Goal: Find specific page/section: Find specific page/section

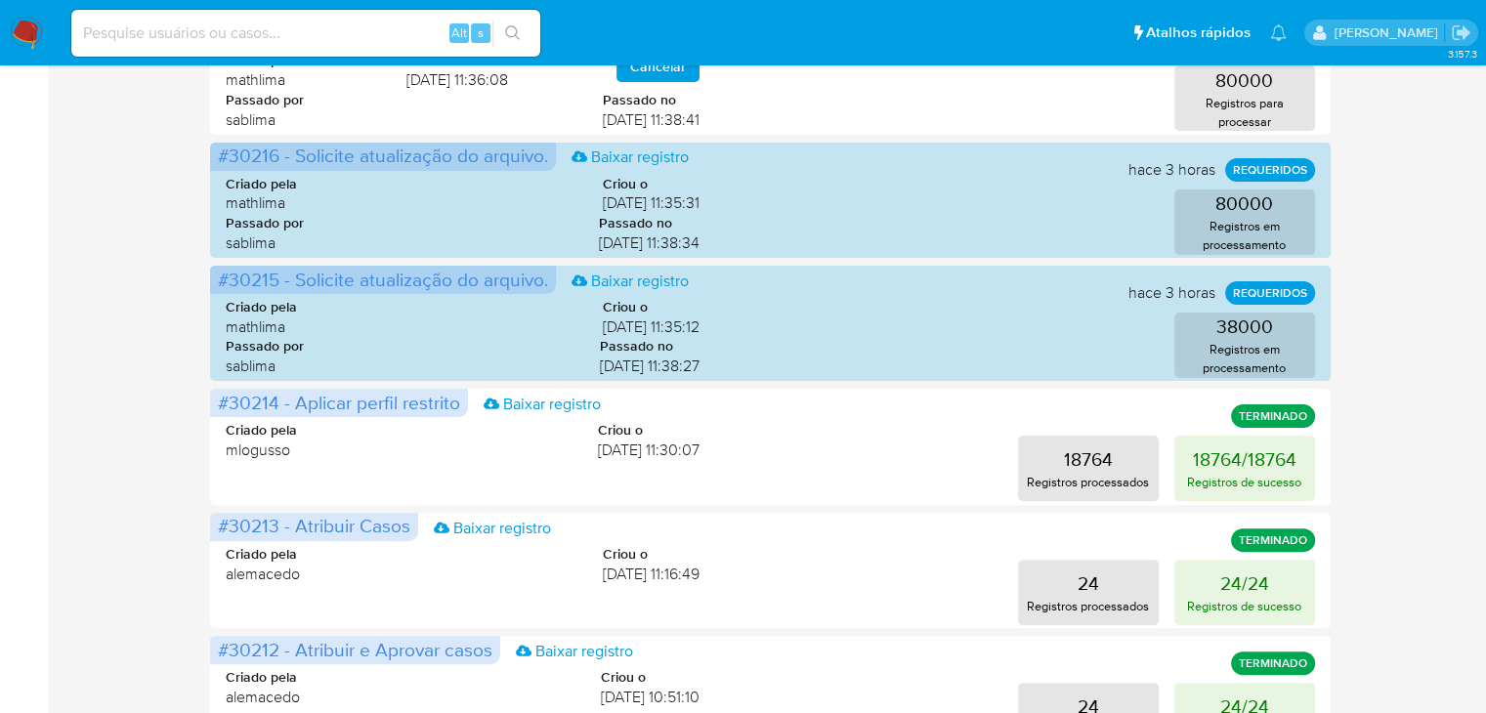
scroll to position [509, 0]
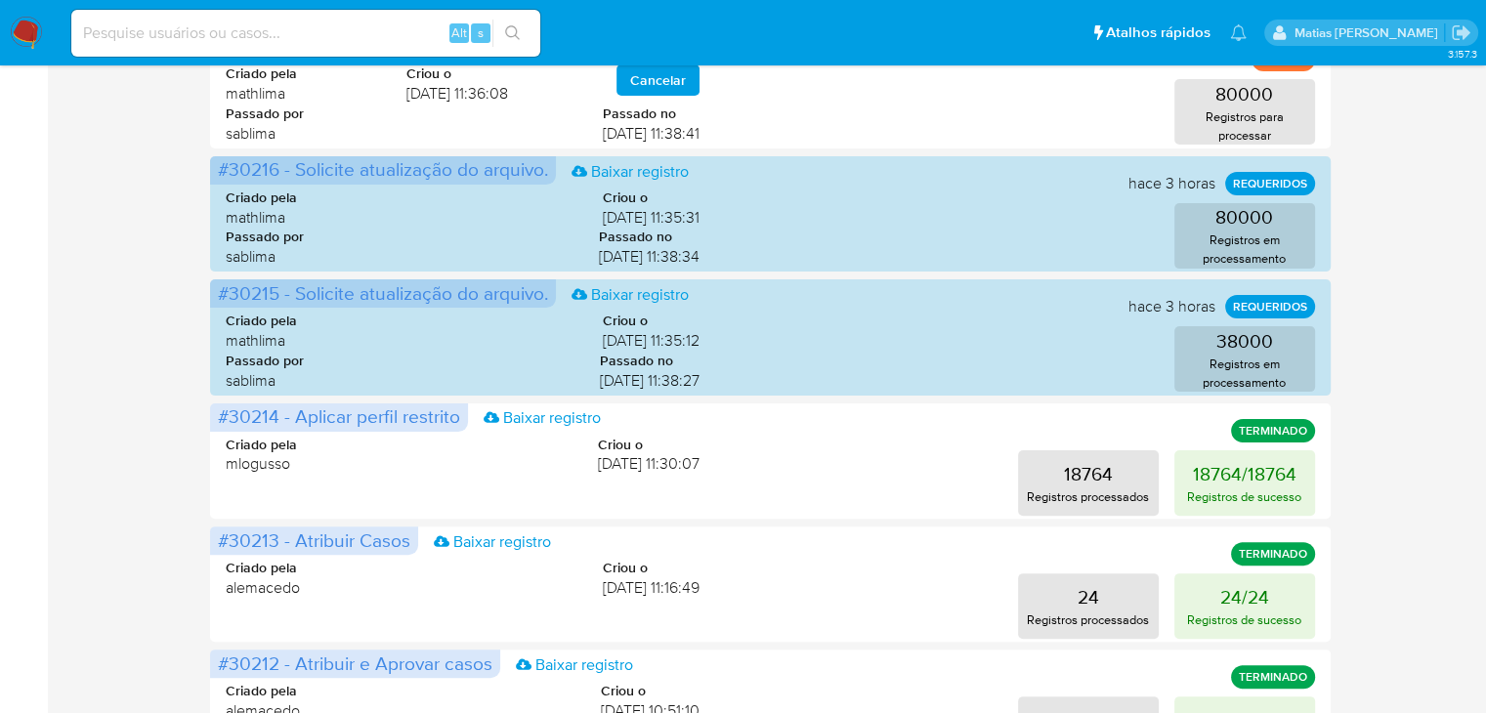
scroll to position [457, 0]
click at [321, 39] on input at bounding box center [305, 33] width 469 height 25
paste input "383808150"
type input "383808150"
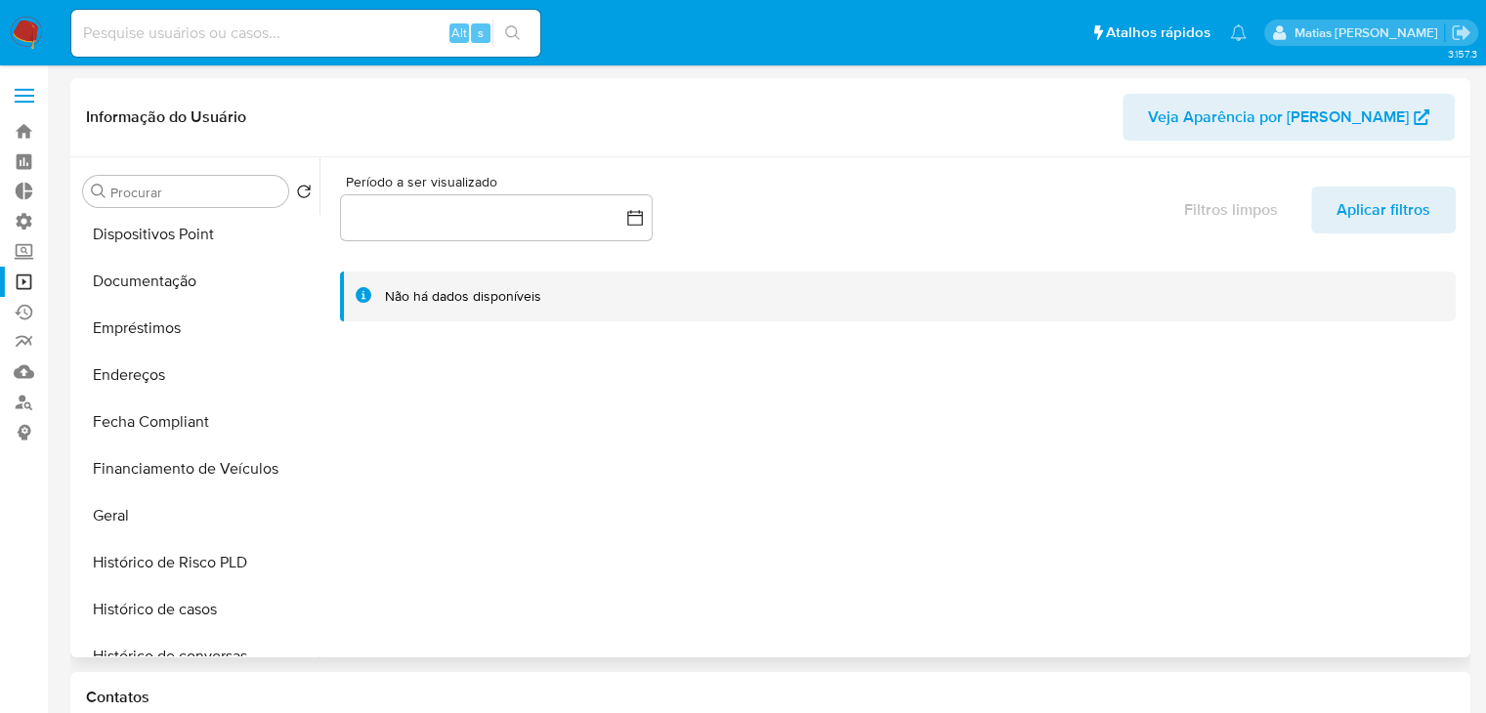
scroll to position [378, 0]
select select "10"
click at [215, 471] on button "Geral" at bounding box center [189, 470] width 229 height 47
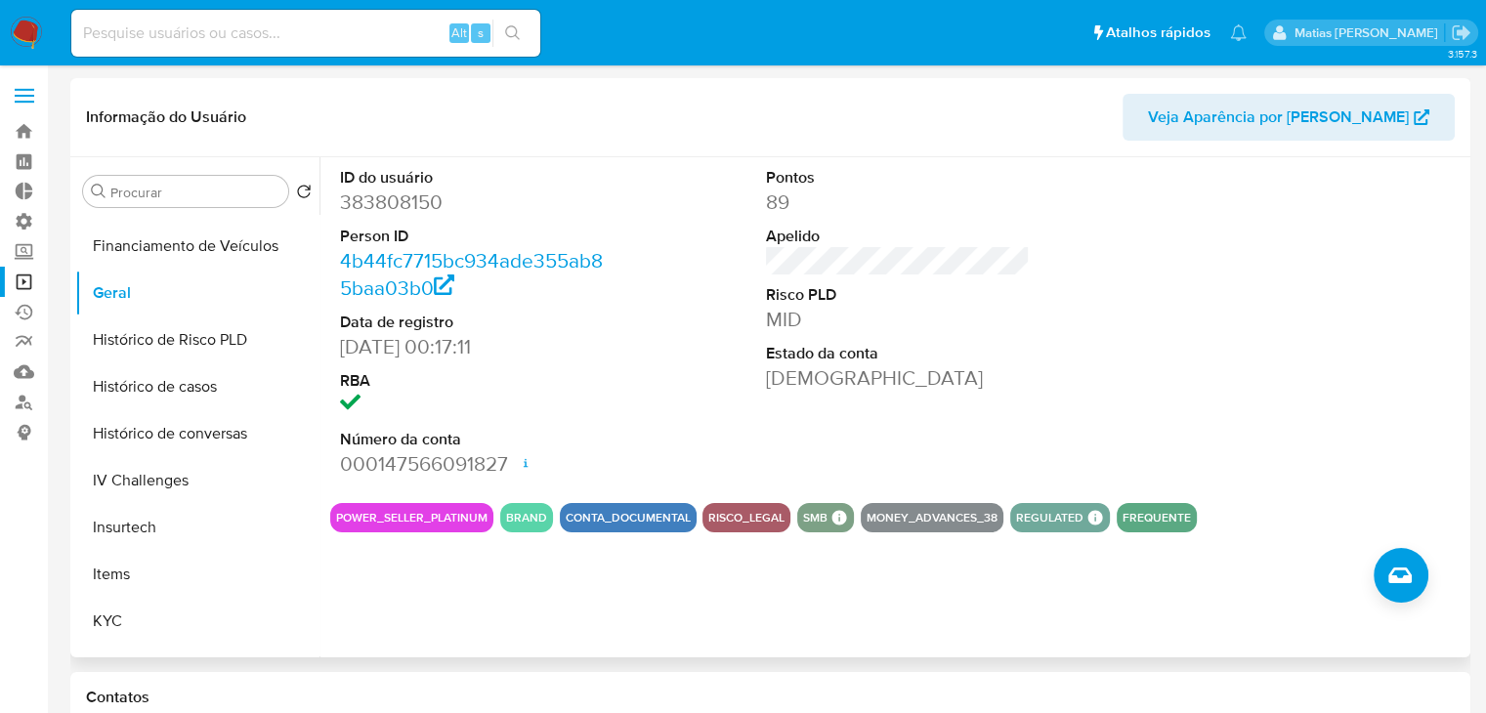
scroll to position [557, 0]
click at [199, 613] on button "KYC" at bounding box center [189, 619] width 229 height 47
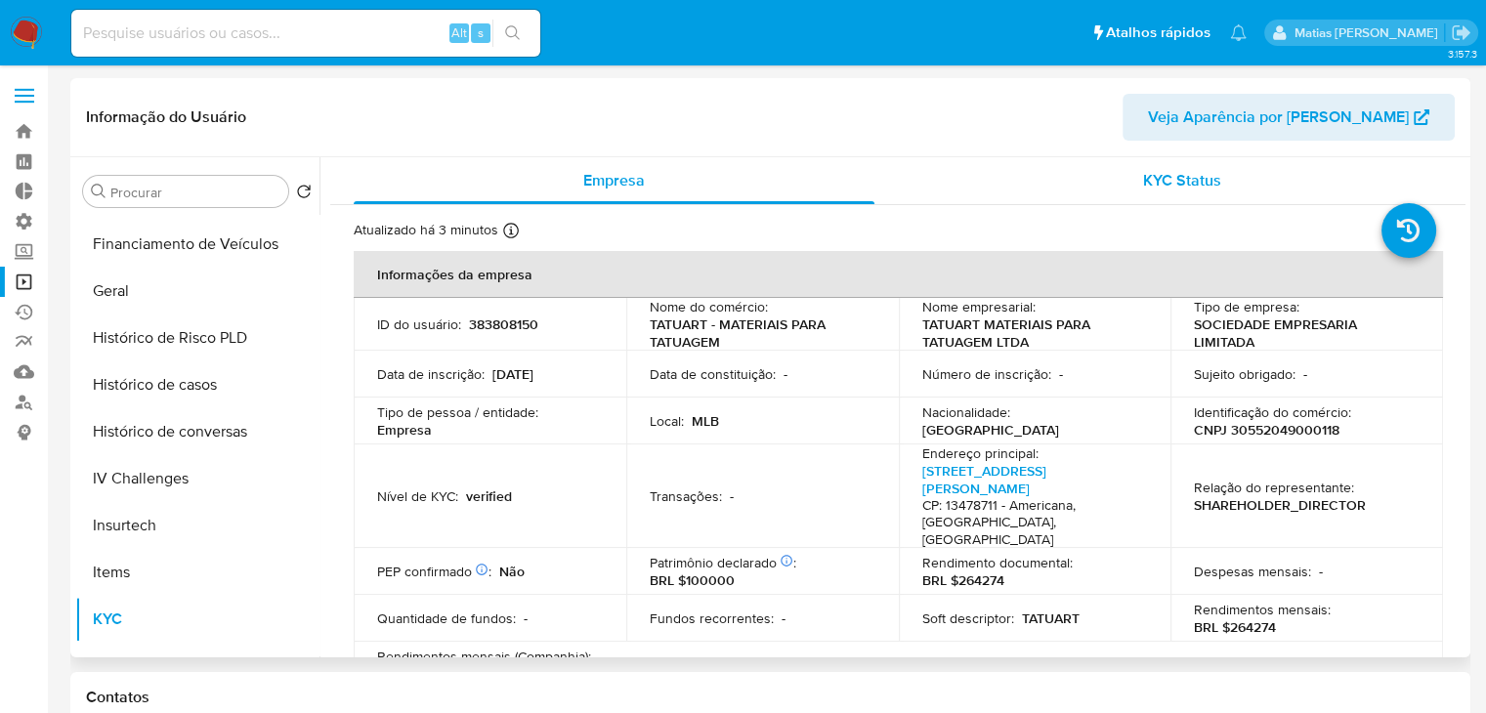
click at [1167, 181] on span "KYC Status" at bounding box center [1182, 180] width 78 height 22
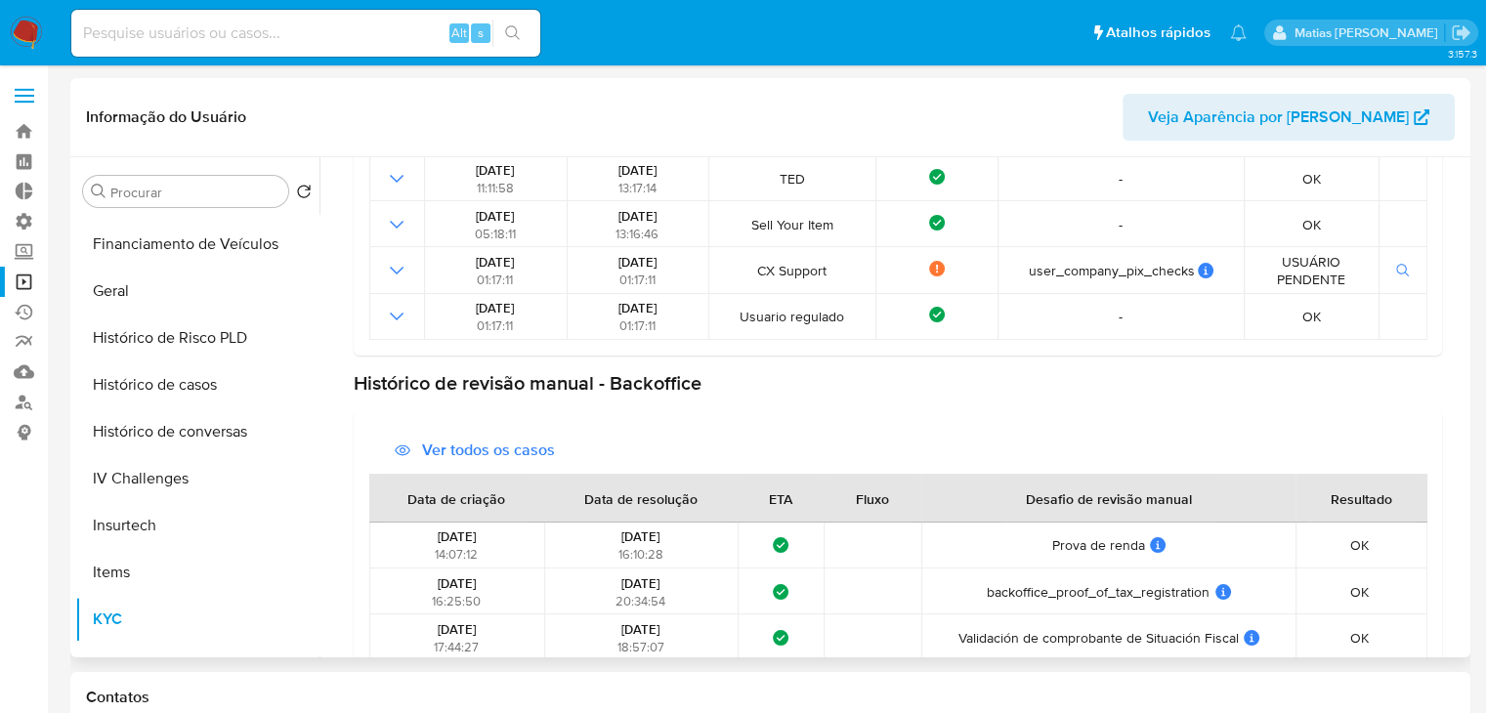
scroll to position [100, 0]
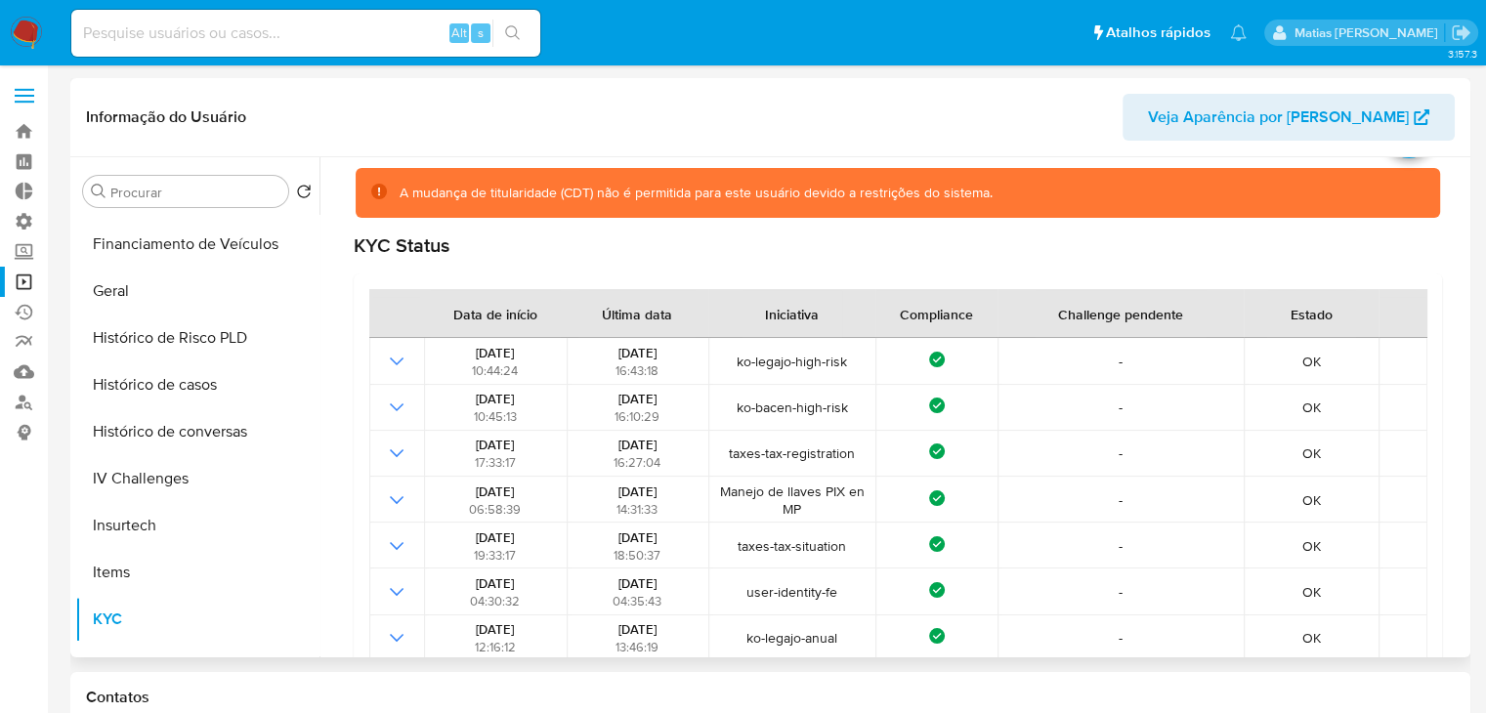
drag, startPoint x: 1456, startPoint y: 371, endPoint x: 1444, endPoint y: 626, distance: 255.3
click at [1444, 626] on div "Atualizado há 3 minutos Criado: 17/03/2020 10:07:29 Atualizado: 08/09/2025 14:1…" at bounding box center [897, 698] width 1135 height 1184
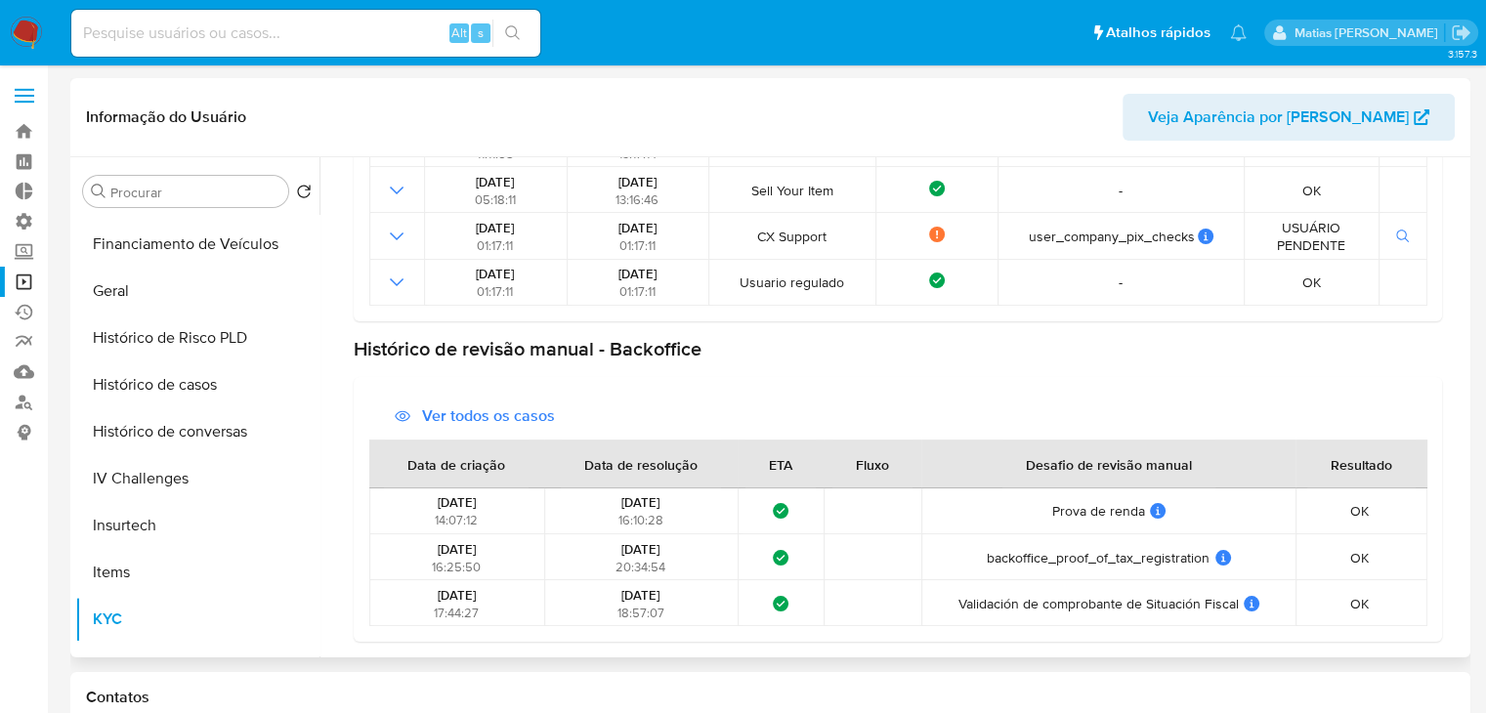
scroll to position [919, 0]
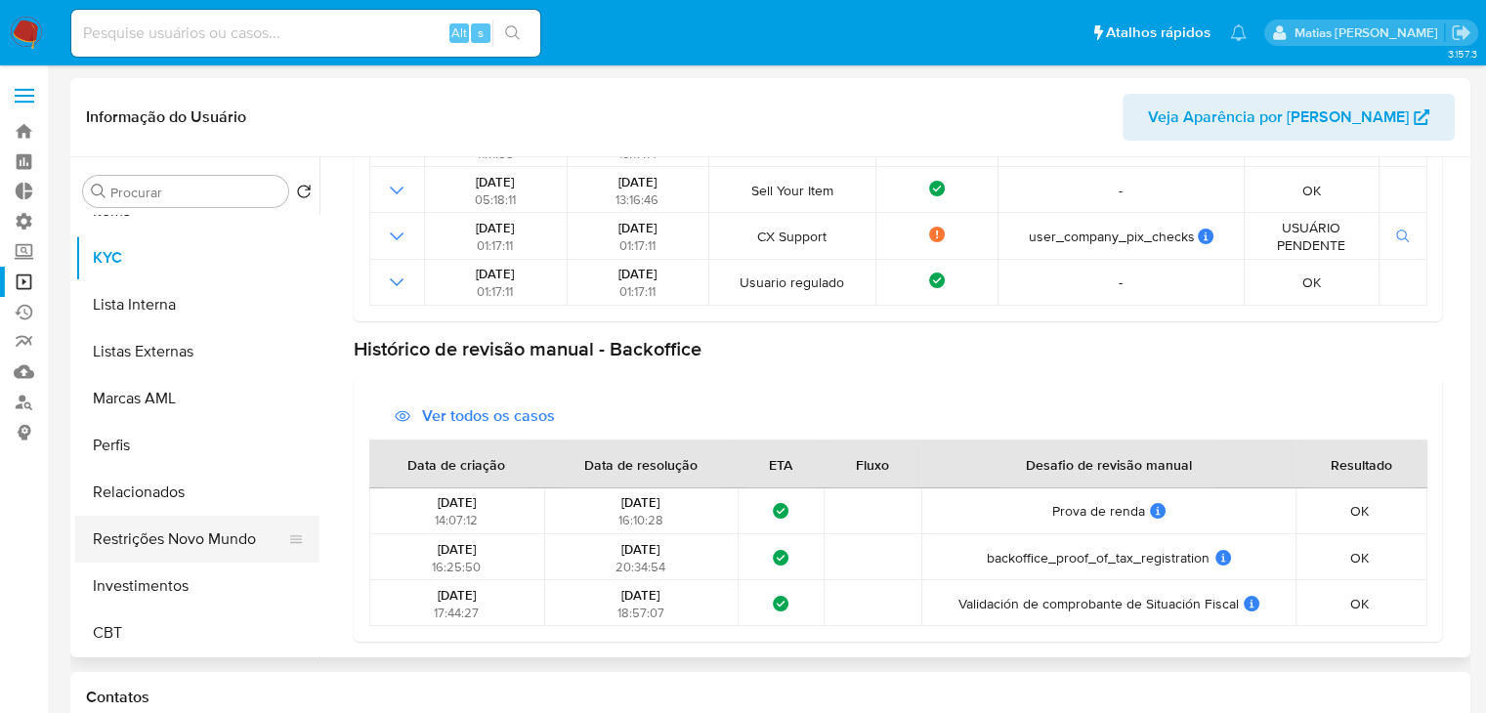
click at [221, 540] on button "Restrições Novo Mundo" at bounding box center [189, 539] width 229 height 47
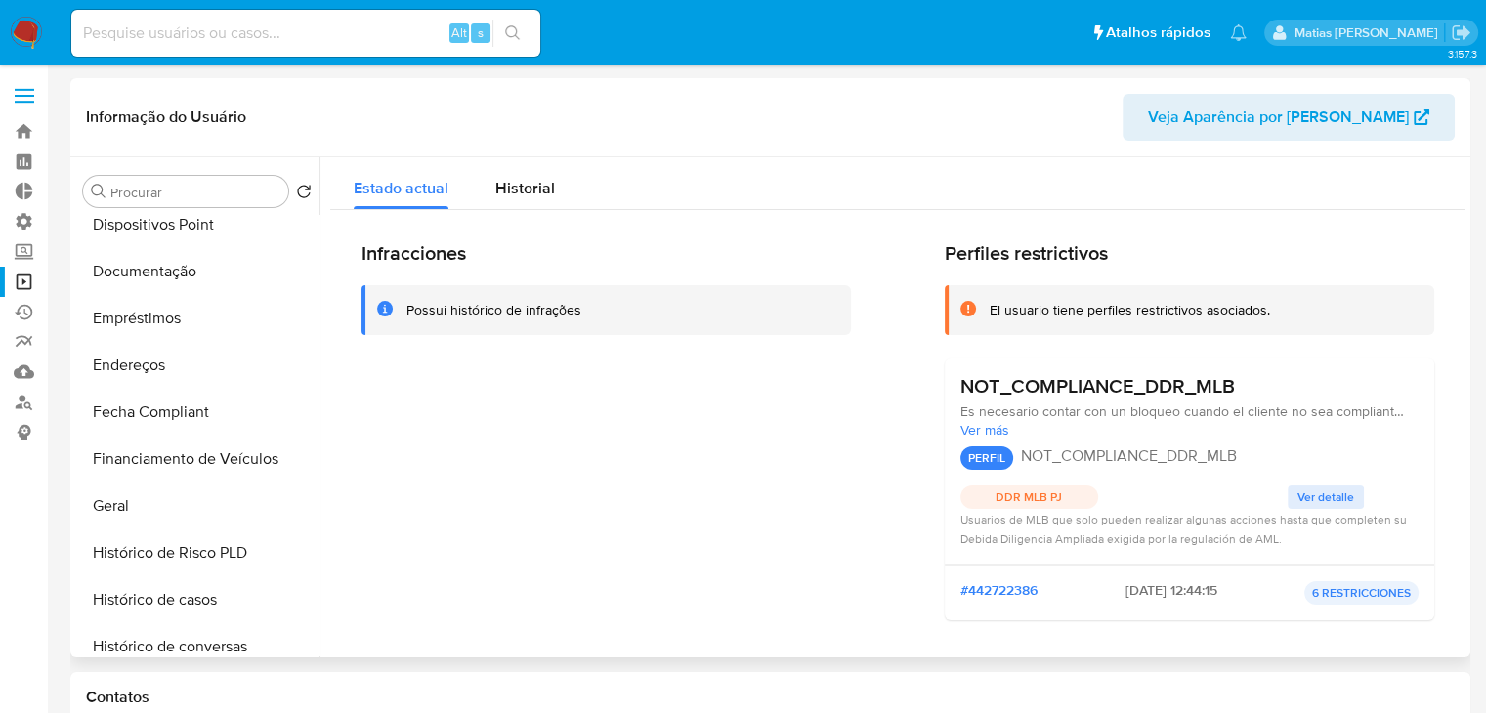
scroll to position [345, 0]
click at [225, 260] on button "Documentação" at bounding box center [189, 268] width 229 height 47
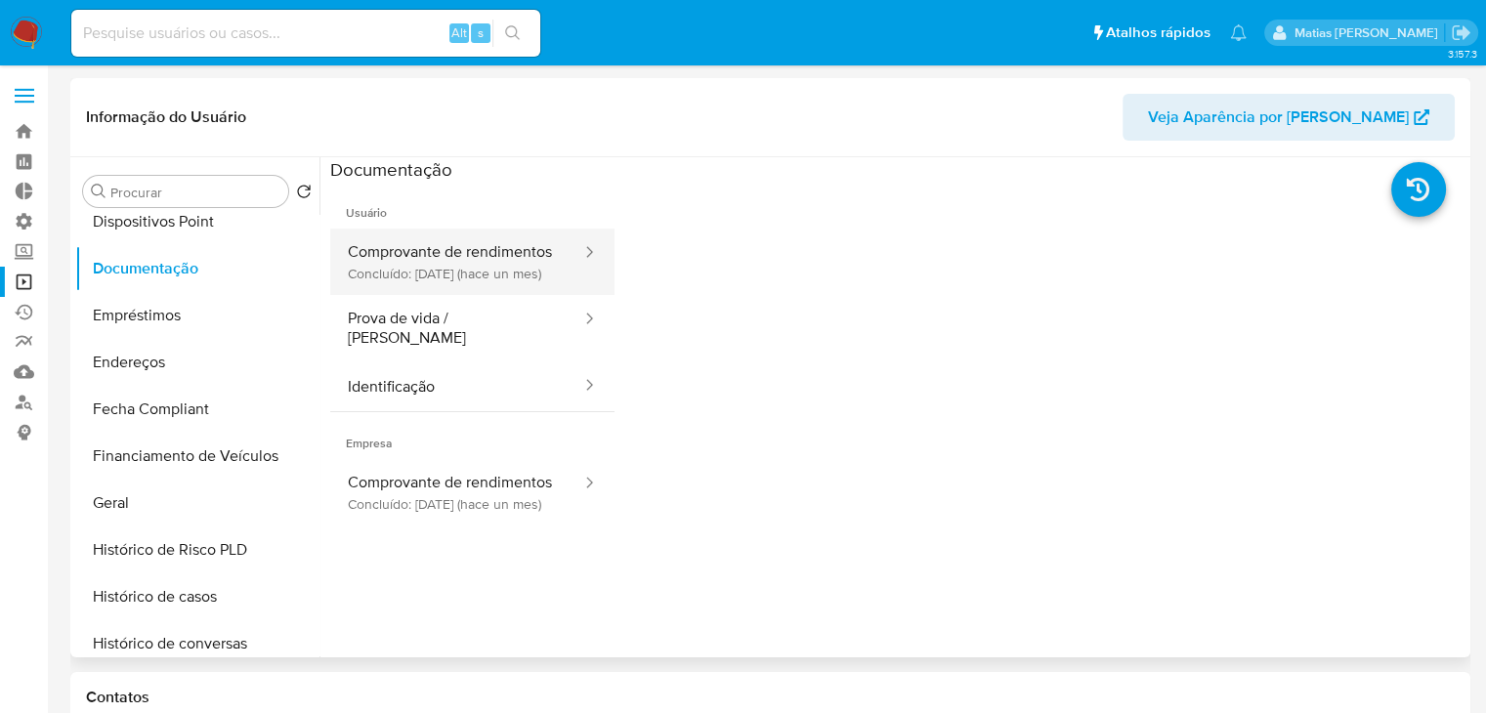
click at [502, 295] on button "Comprovante de rendimentos Concluído: 30/07/2025 (hace un mes)" at bounding box center [456, 262] width 253 height 66
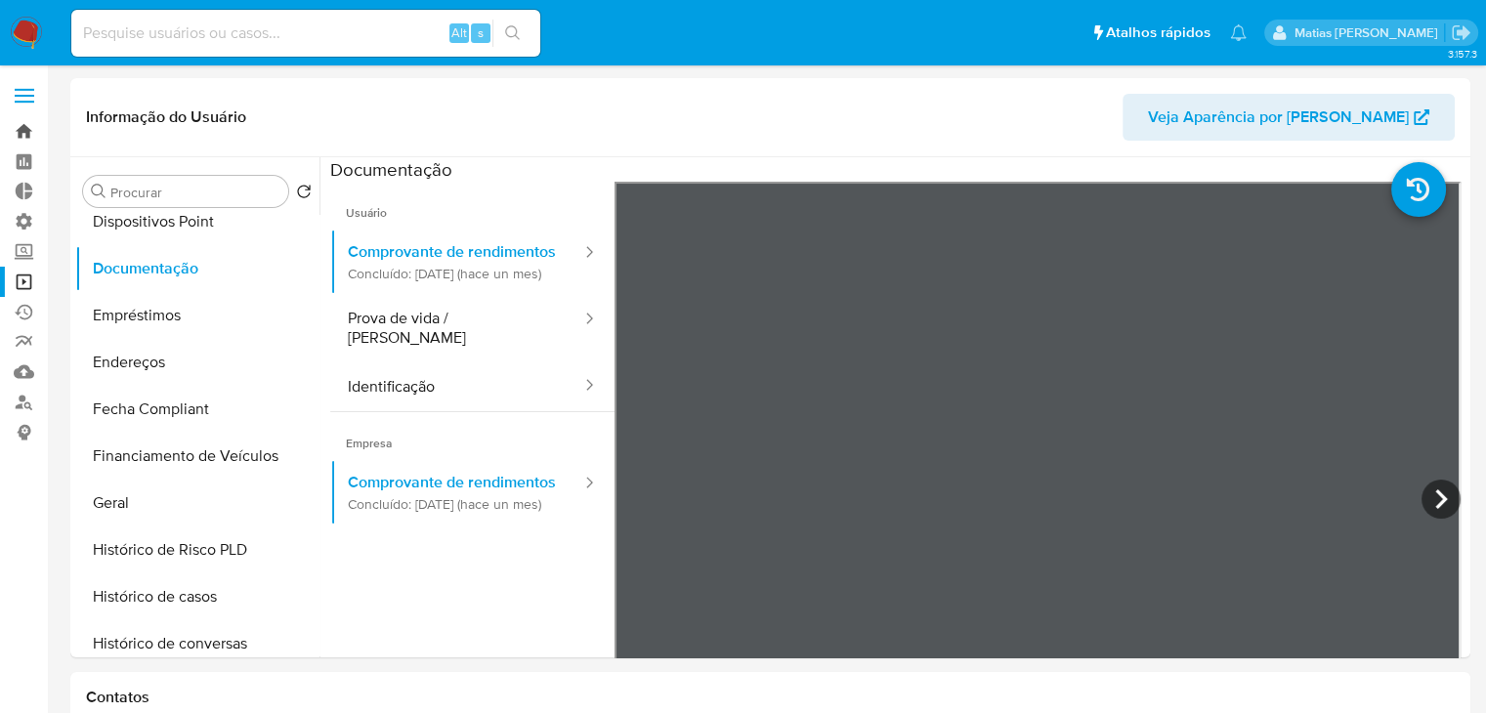
click at [23, 134] on link "Bandeja" at bounding box center [116, 131] width 233 height 30
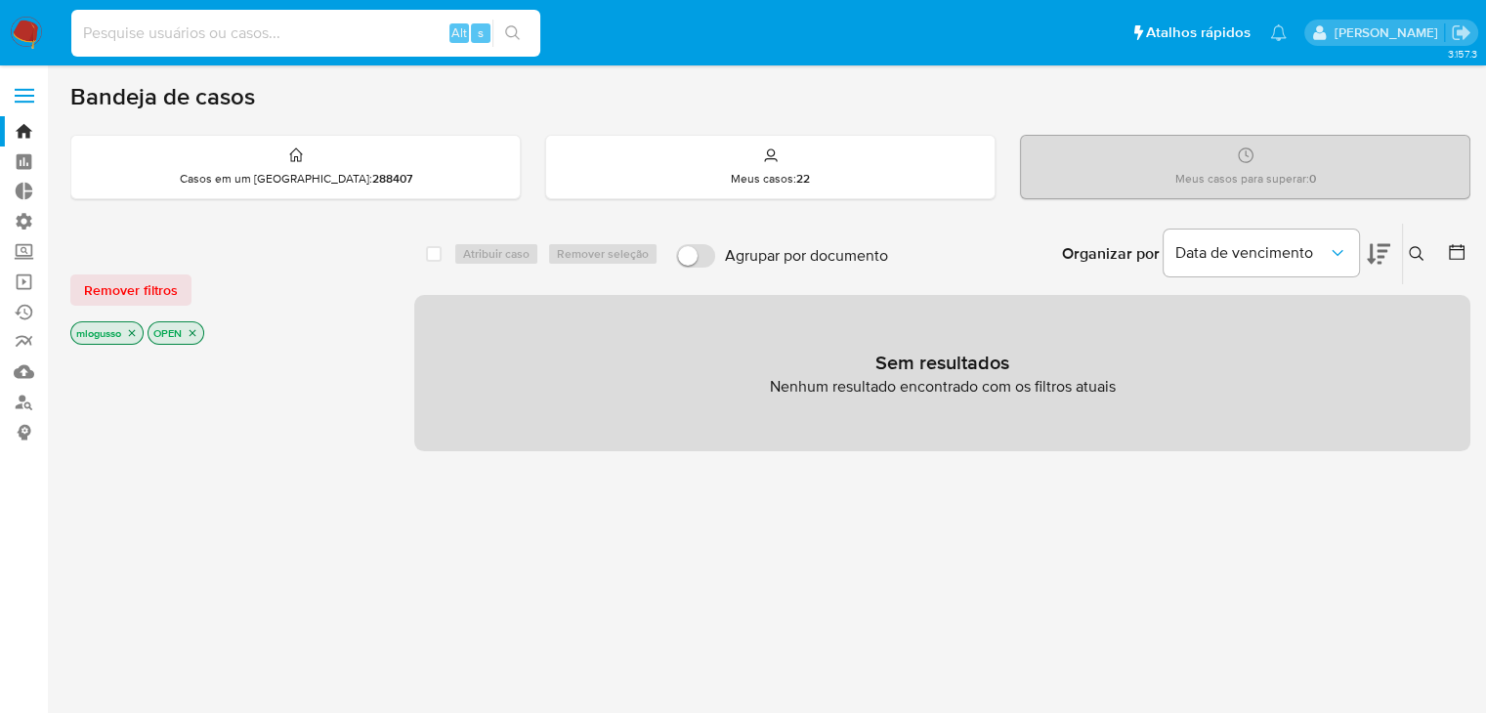
click at [187, 35] on input at bounding box center [305, 33] width 469 height 25
paste input "383808150"
type input "383808150"
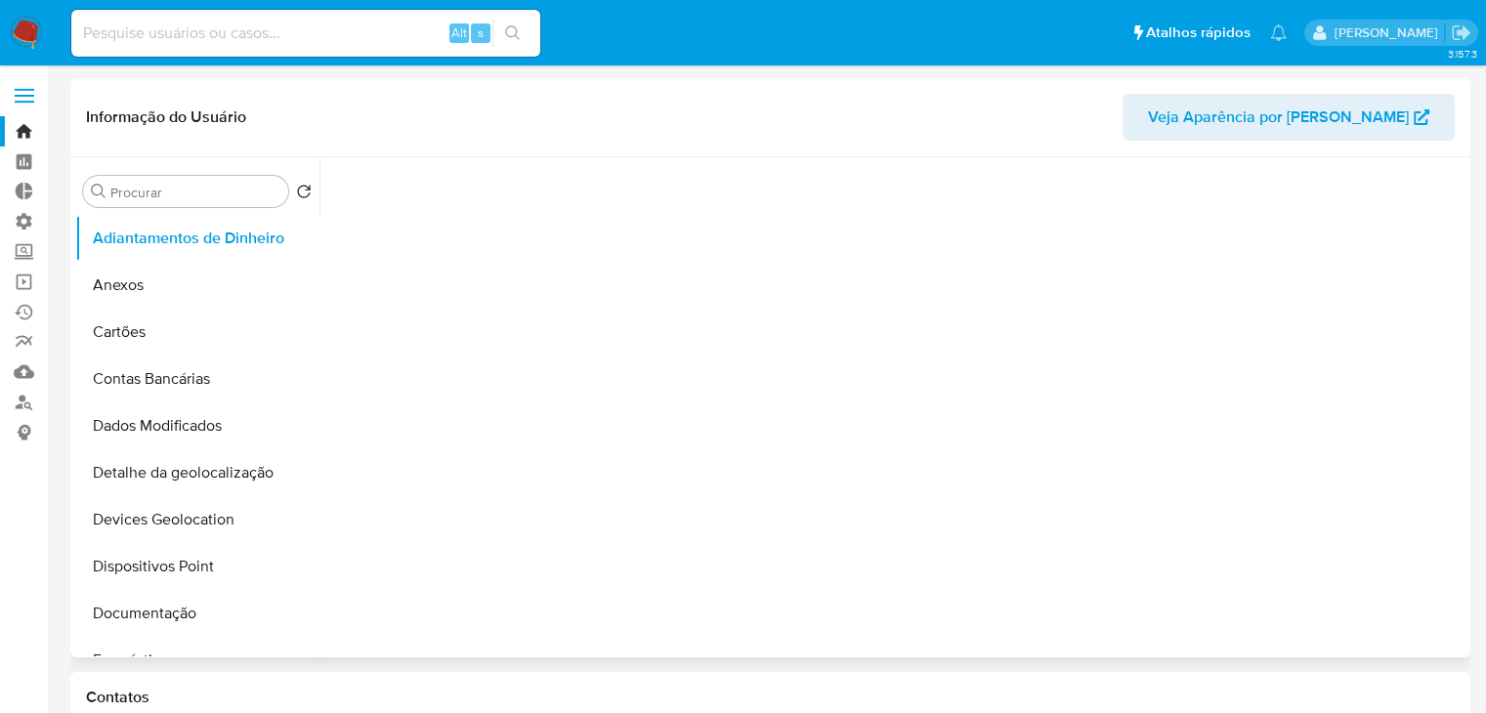
scroll to position [191, 0]
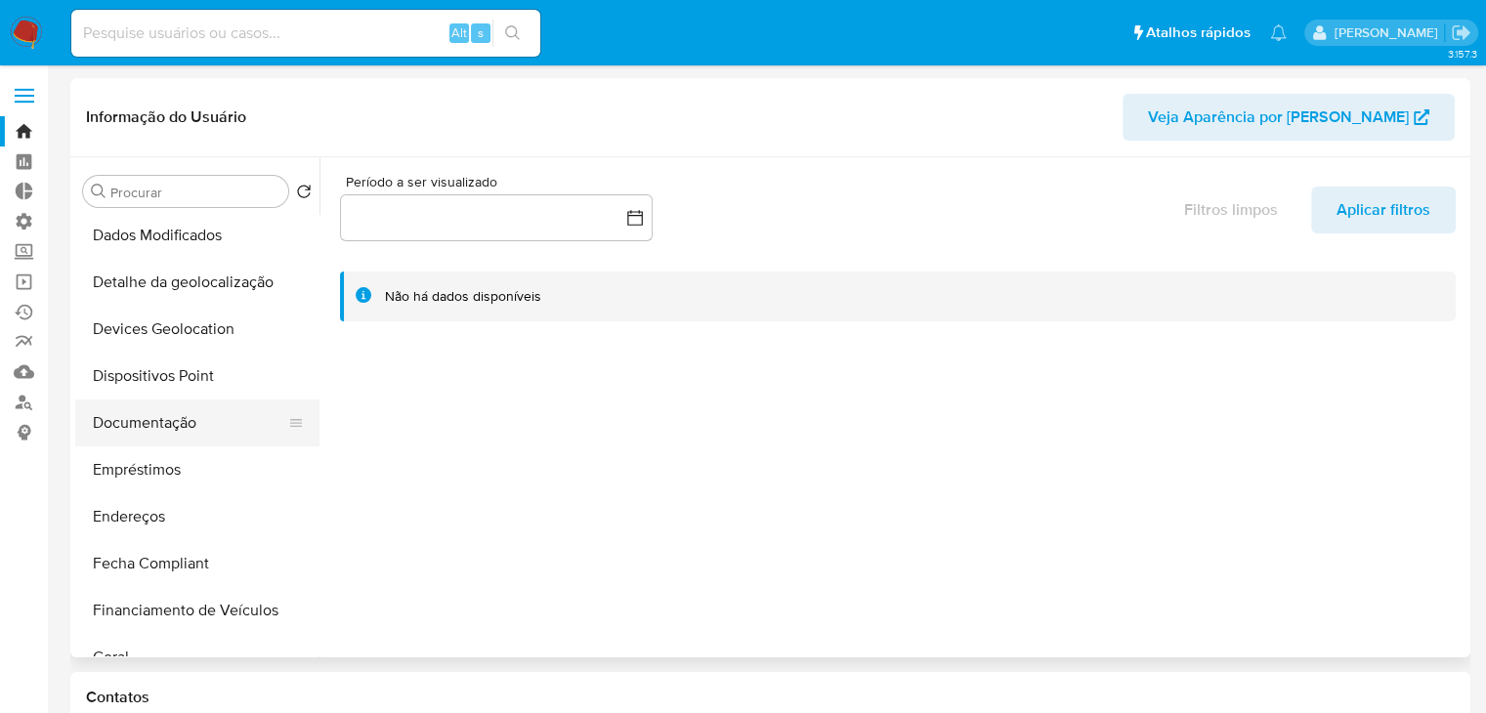
select select "10"
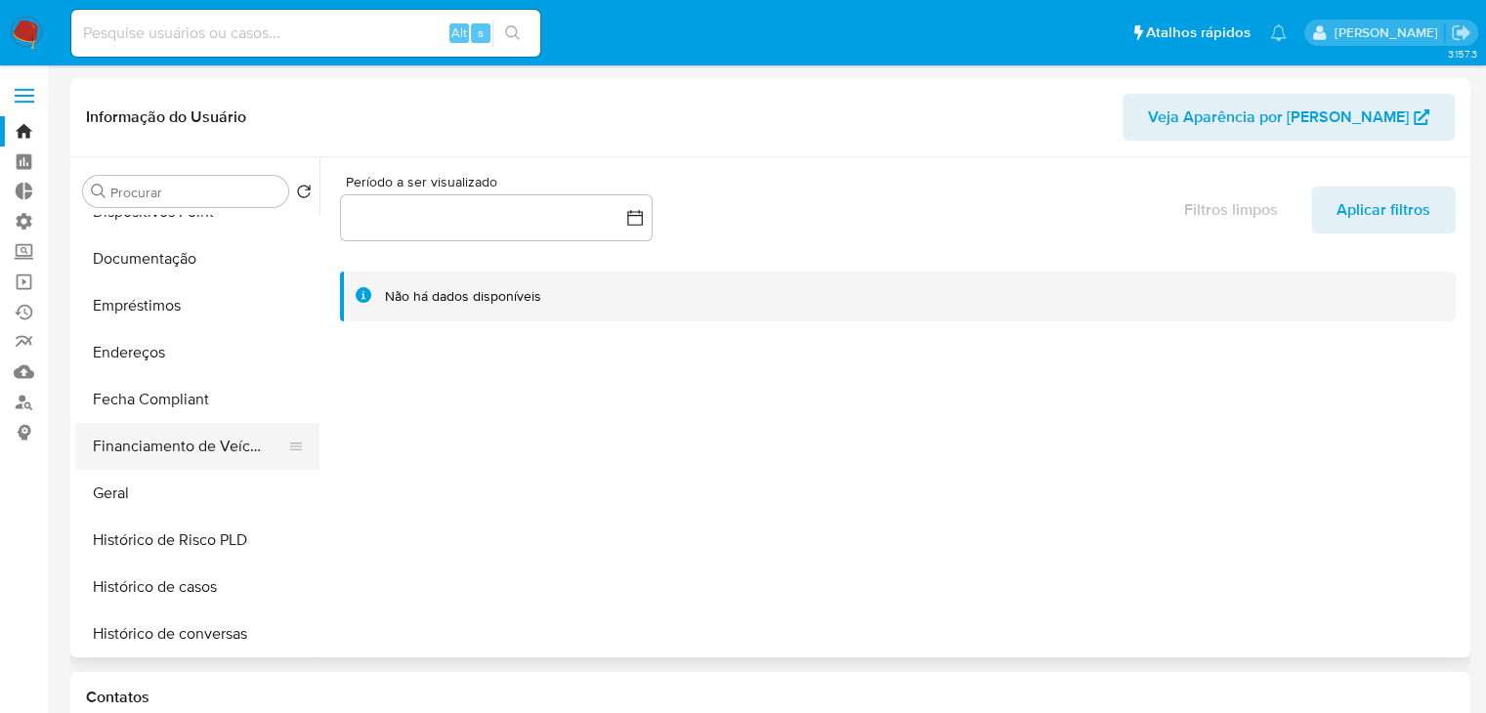
scroll to position [364, 0]
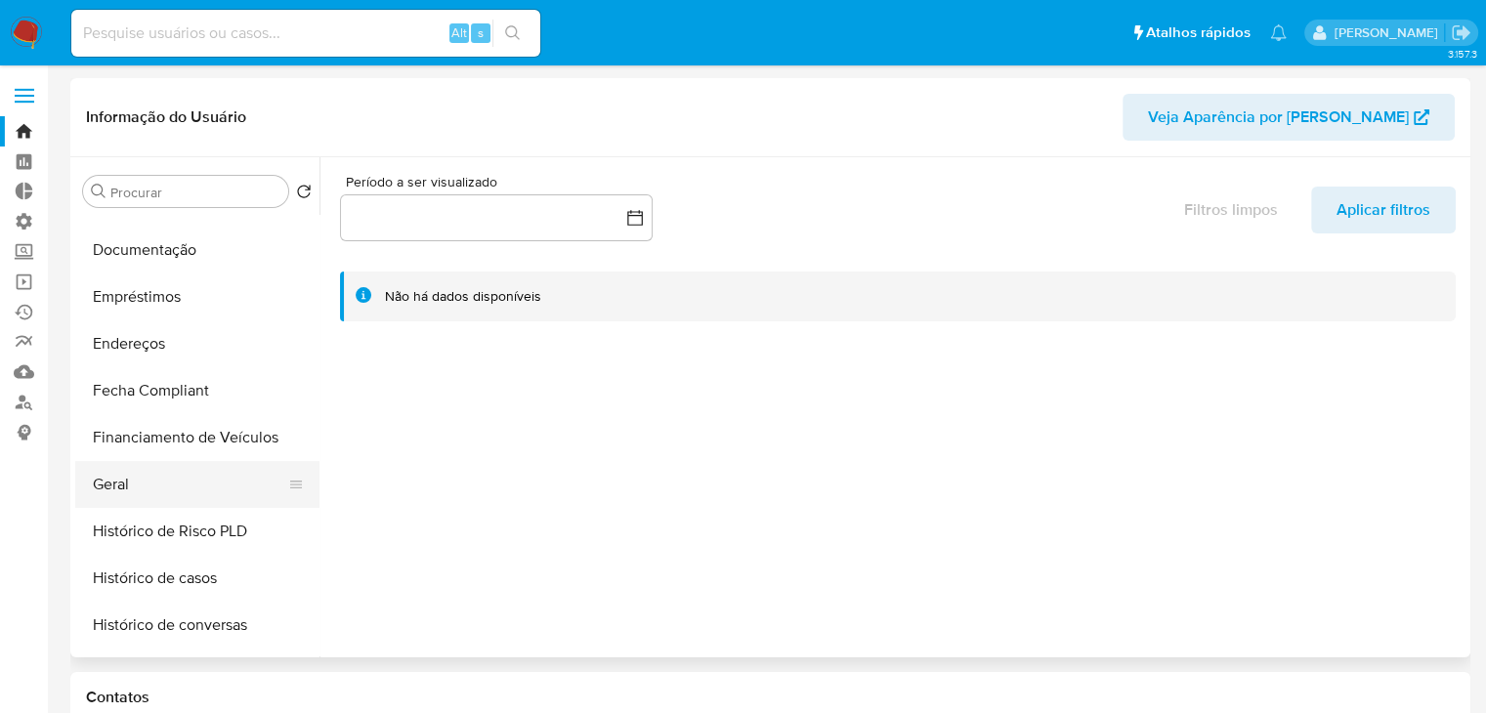
click at [220, 461] on button "Geral" at bounding box center [189, 484] width 229 height 47
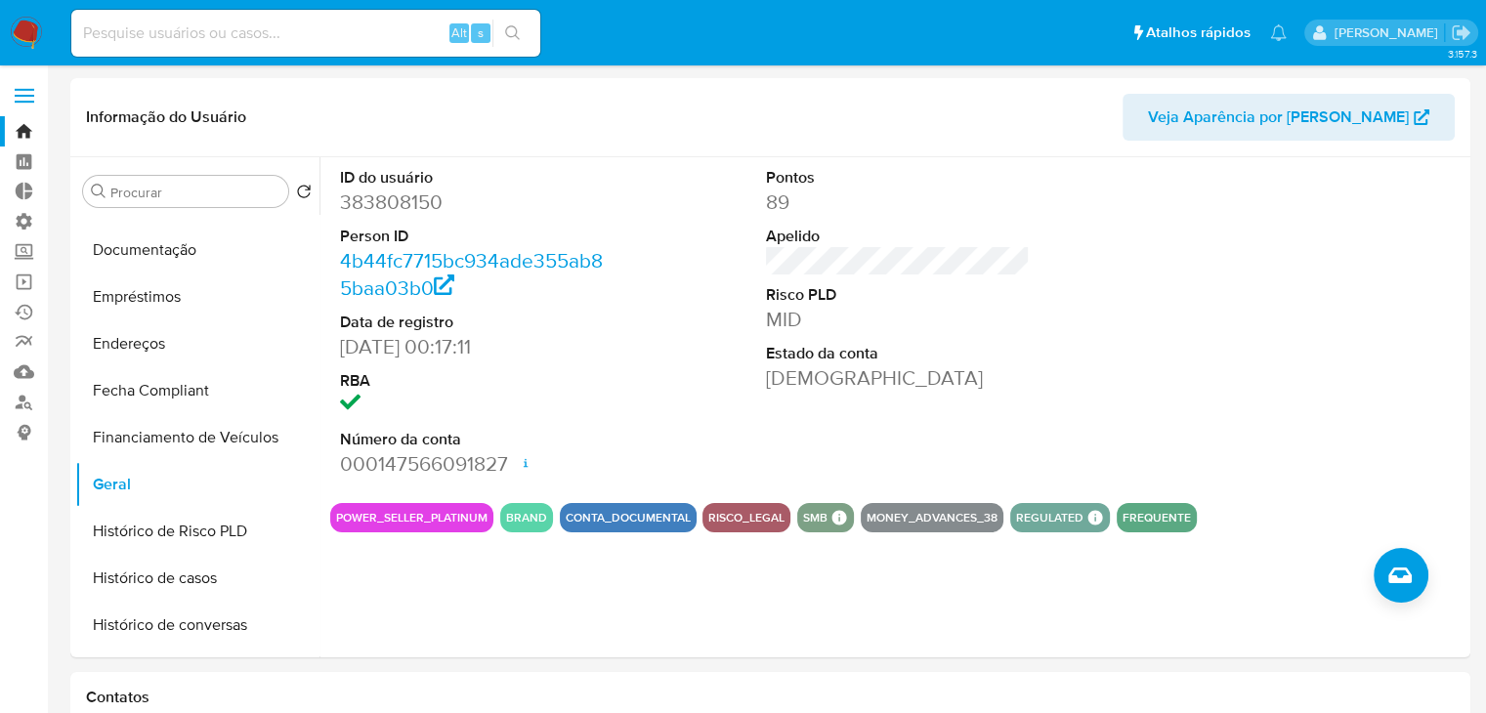
click at [283, 18] on div "Alt s" at bounding box center [305, 33] width 469 height 47
click at [287, 40] on input at bounding box center [305, 33] width 469 height 25
paste input "2156589188"
type input "2156589188"
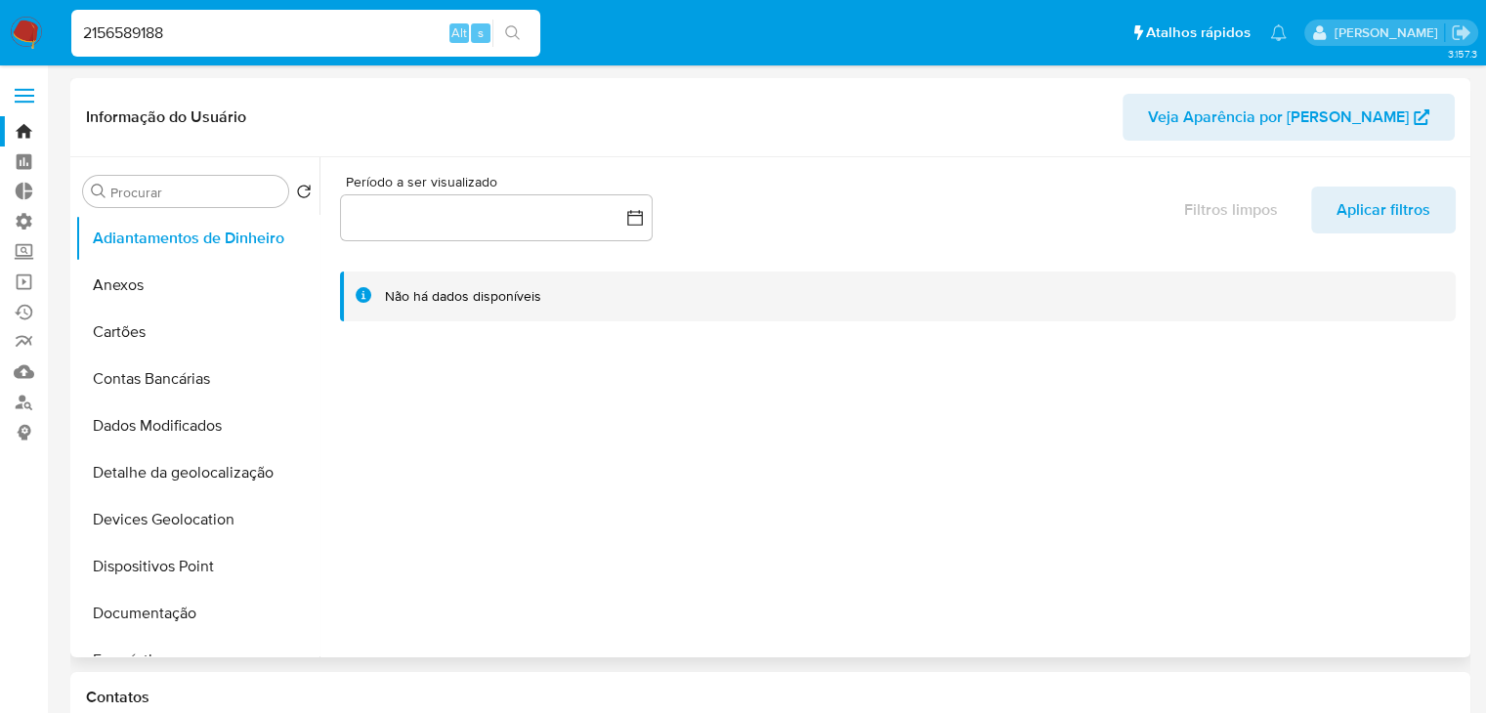
select select "10"
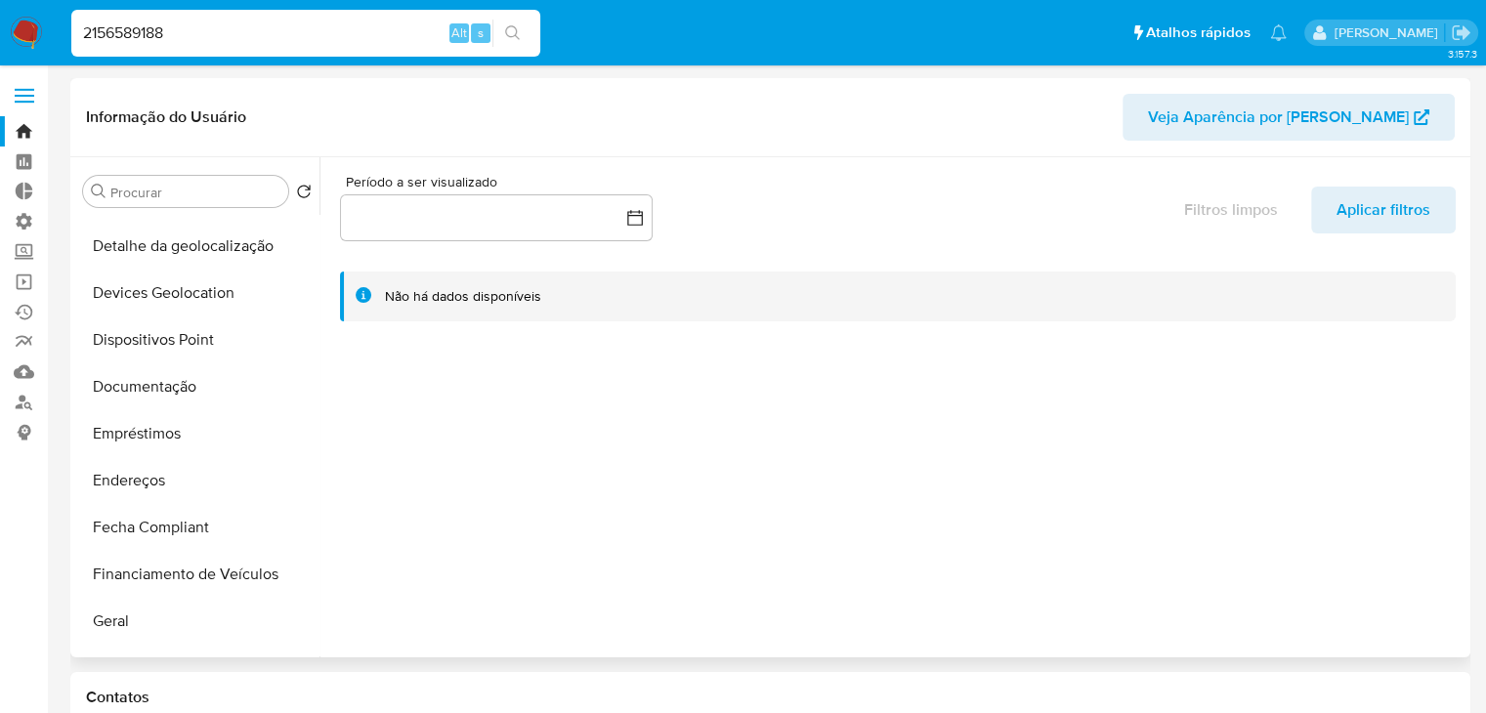
scroll to position [324, 0]
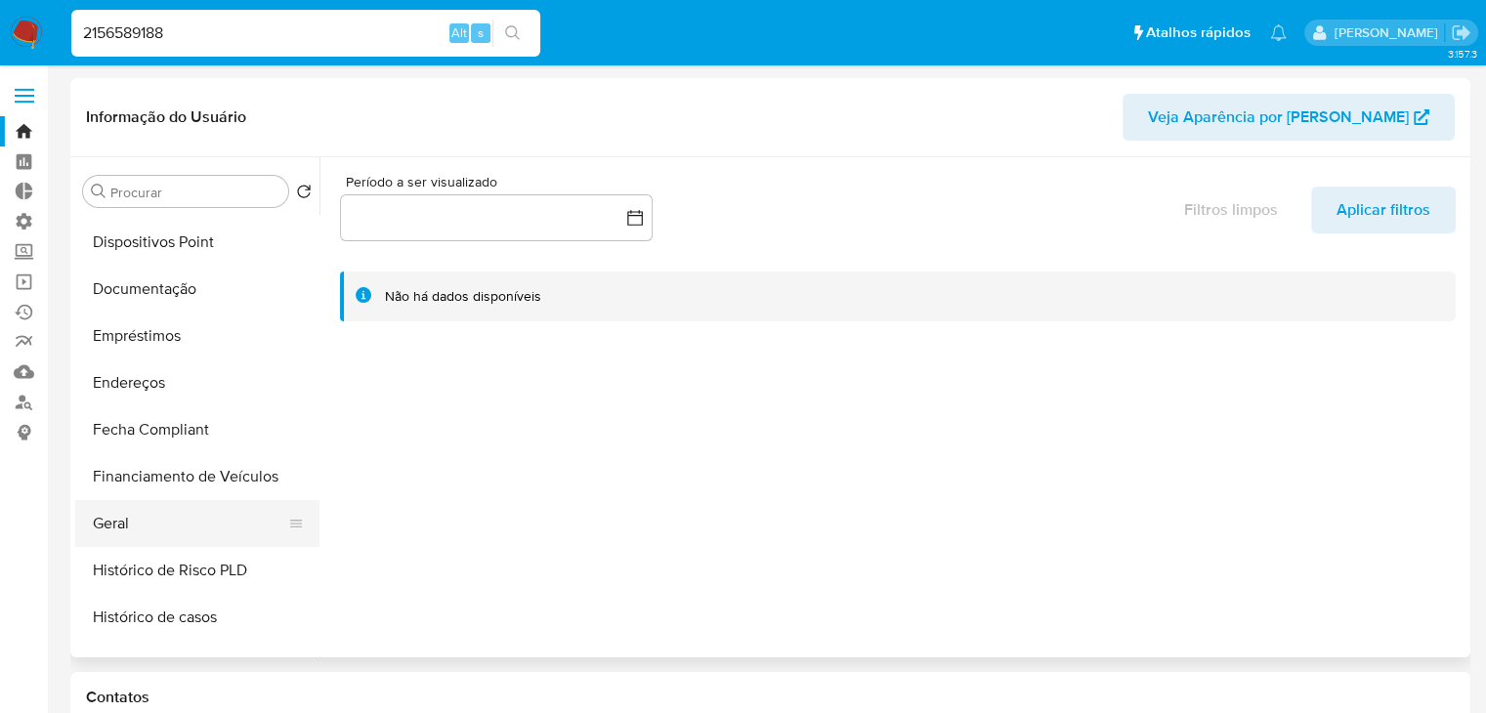
click at [215, 524] on button "Geral" at bounding box center [189, 523] width 229 height 47
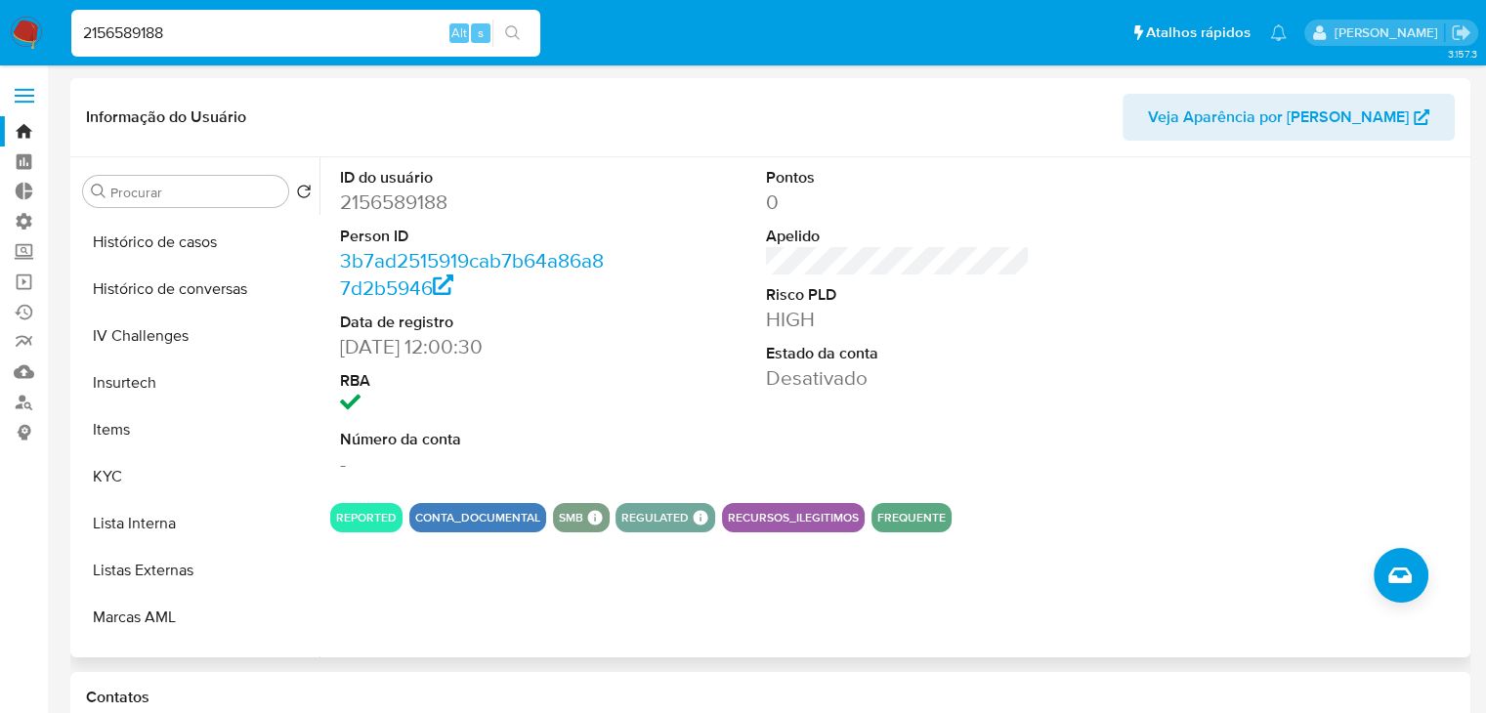
scroll to position [719, 0]
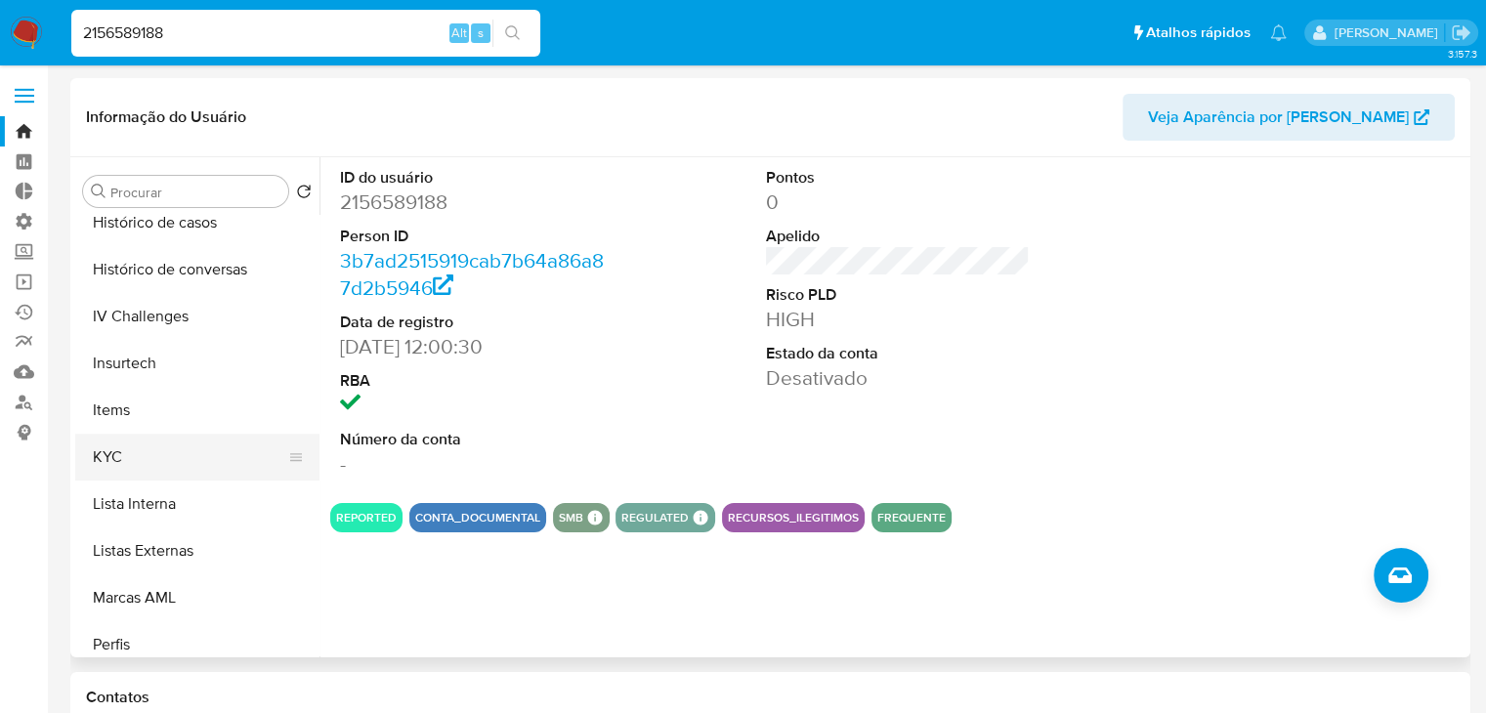
click at [238, 472] on button "KYC" at bounding box center [189, 457] width 229 height 47
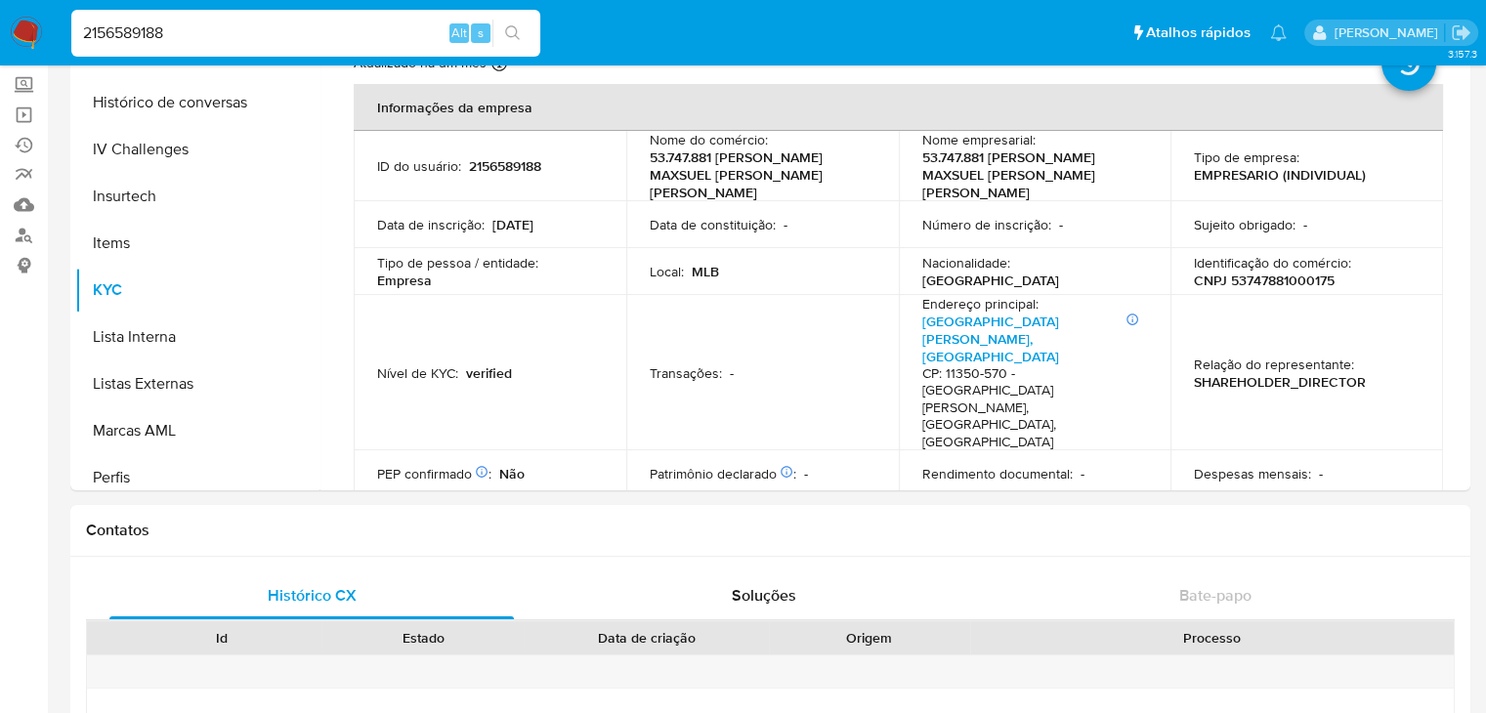
scroll to position [149, 0]
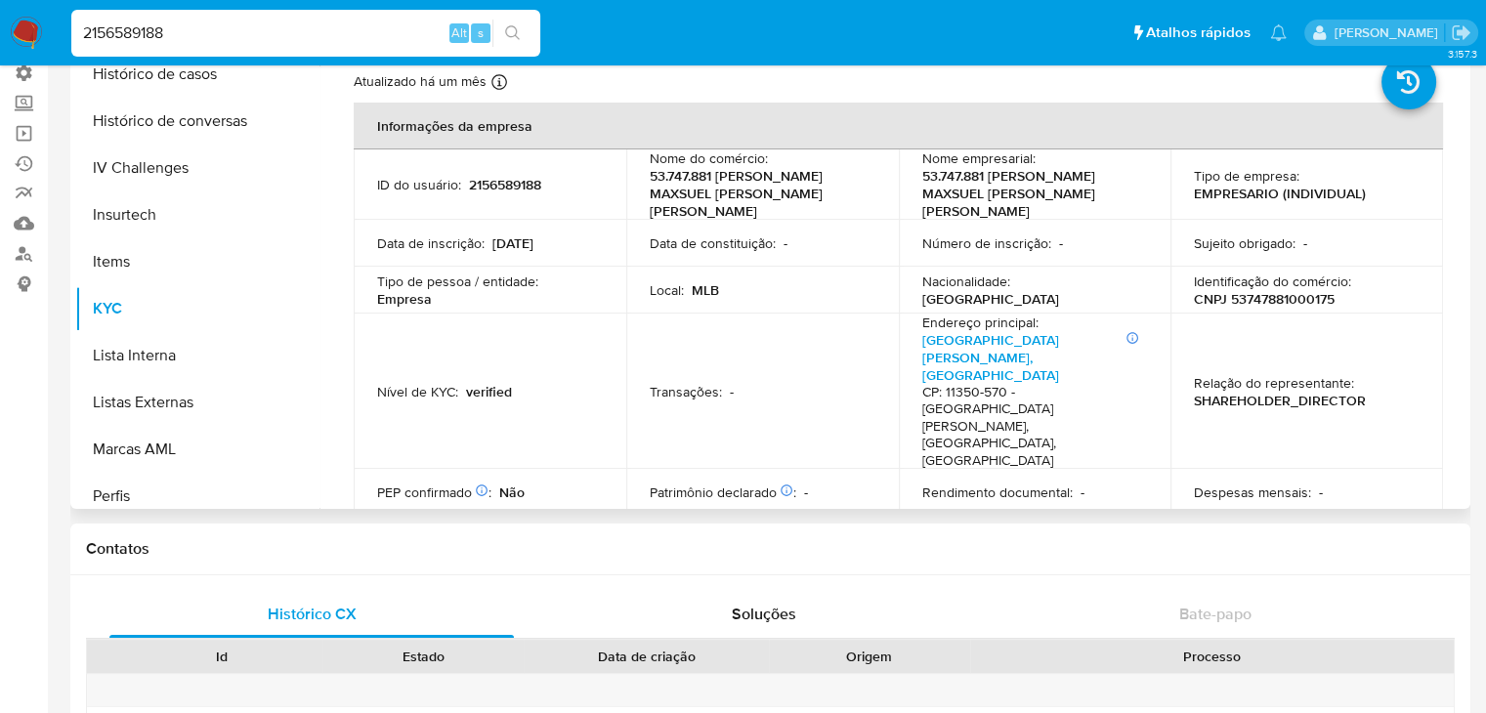
drag, startPoint x: 1468, startPoint y: 129, endPoint x: 1464, endPoint y: 177, distance: 48.0
click at [1464, 177] on div "Procurar Retornar ao pedido padrão Adiantamentos de Dinheiro Anexos Cartões Con…" at bounding box center [770, 259] width 1400 height 500
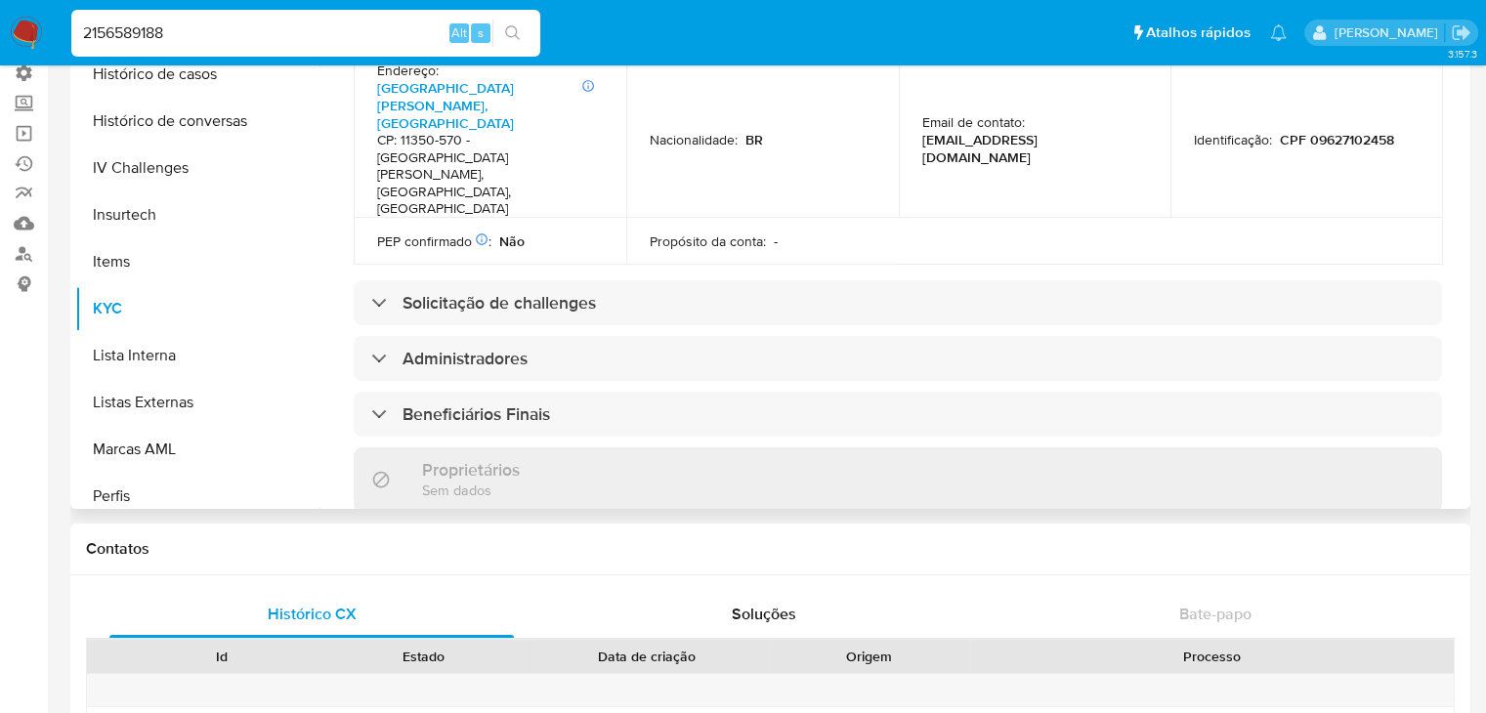
scroll to position [773, 0]
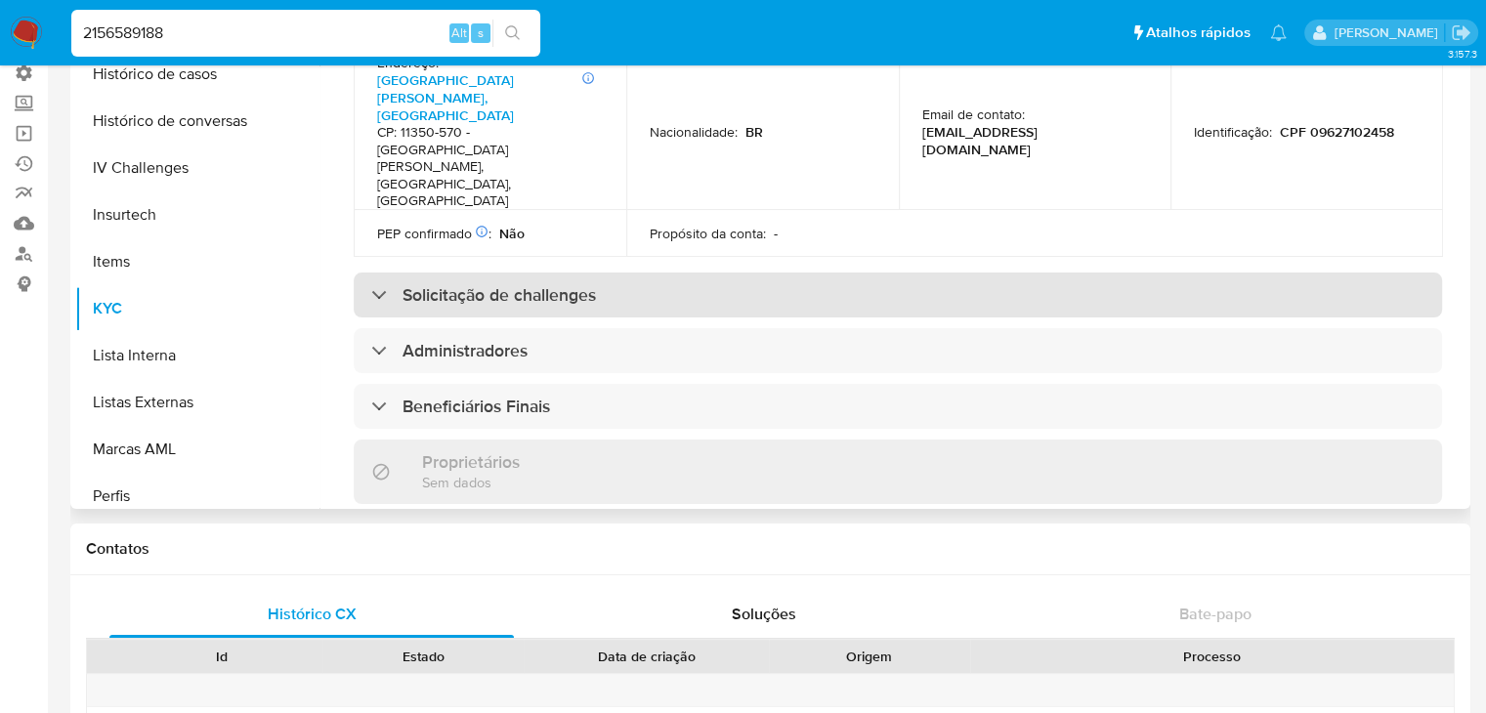
click at [825, 273] on div "Solicitação de challenges" at bounding box center [898, 295] width 1089 height 45
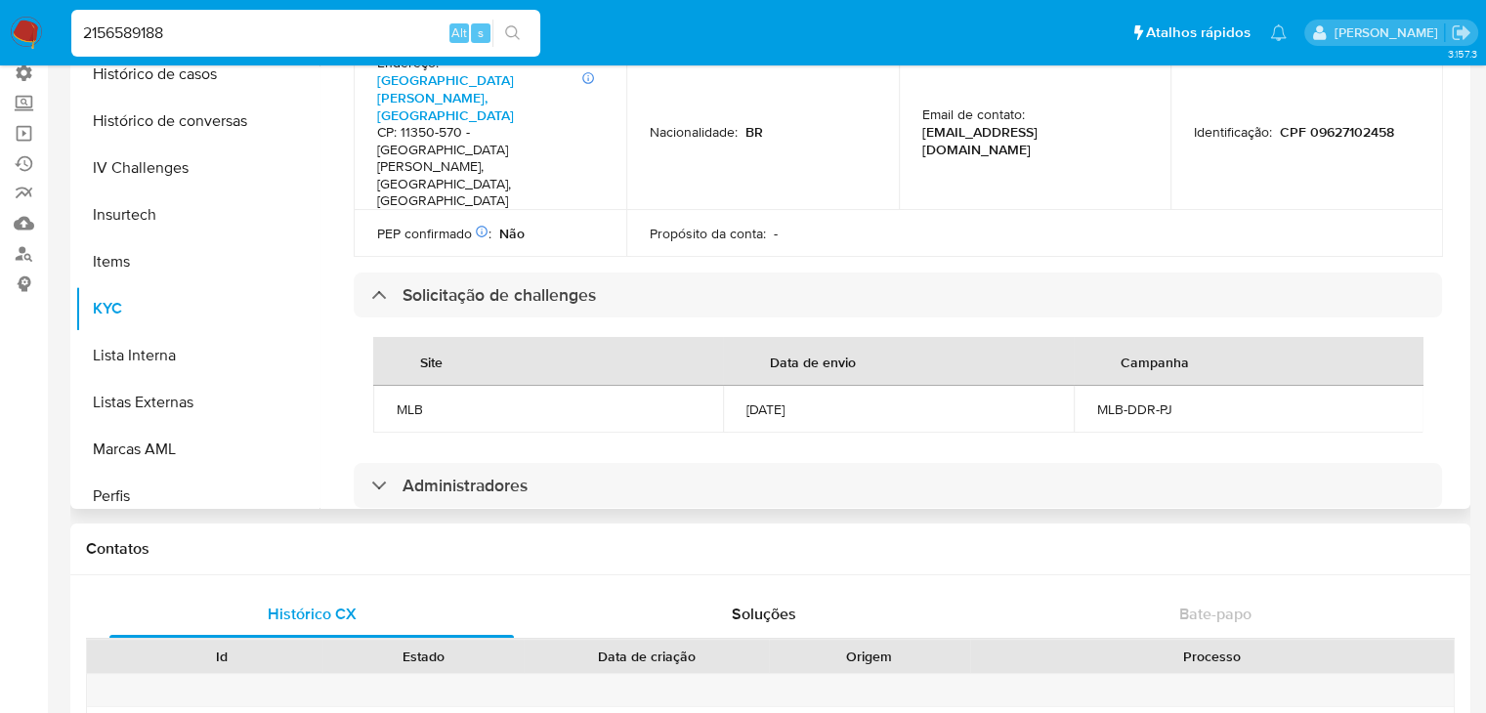
scroll to position [919, 0]
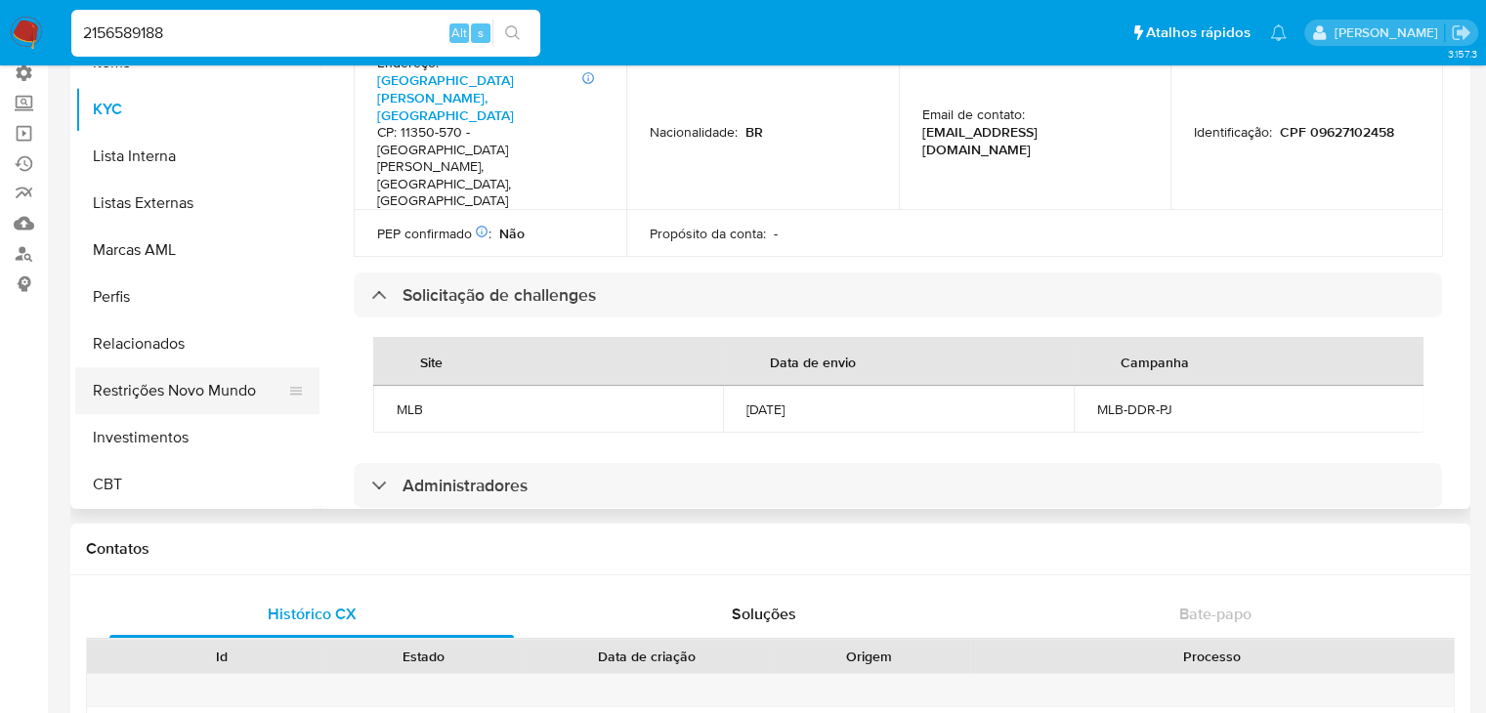
click at [221, 378] on button "Restrições Novo Mundo" at bounding box center [189, 390] width 229 height 47
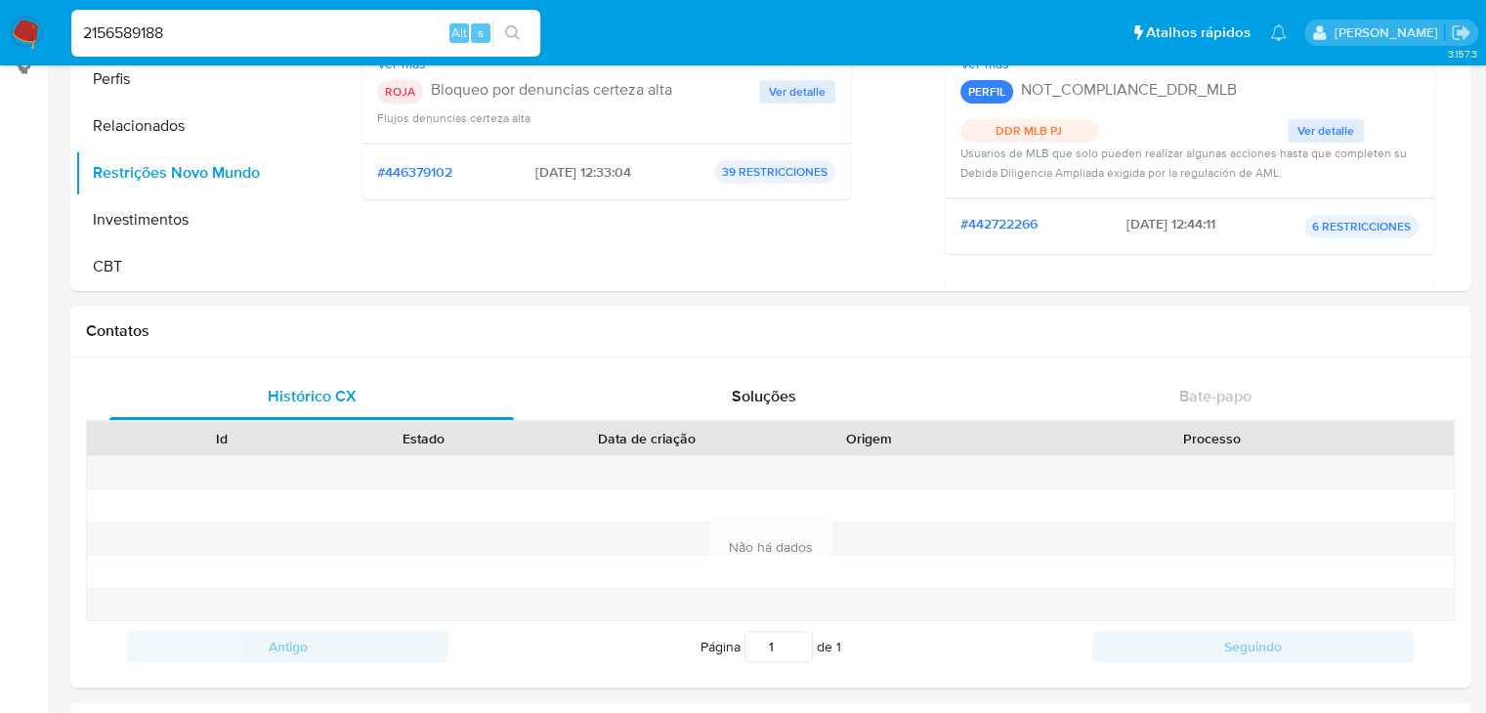
scroll to position [0, 0]
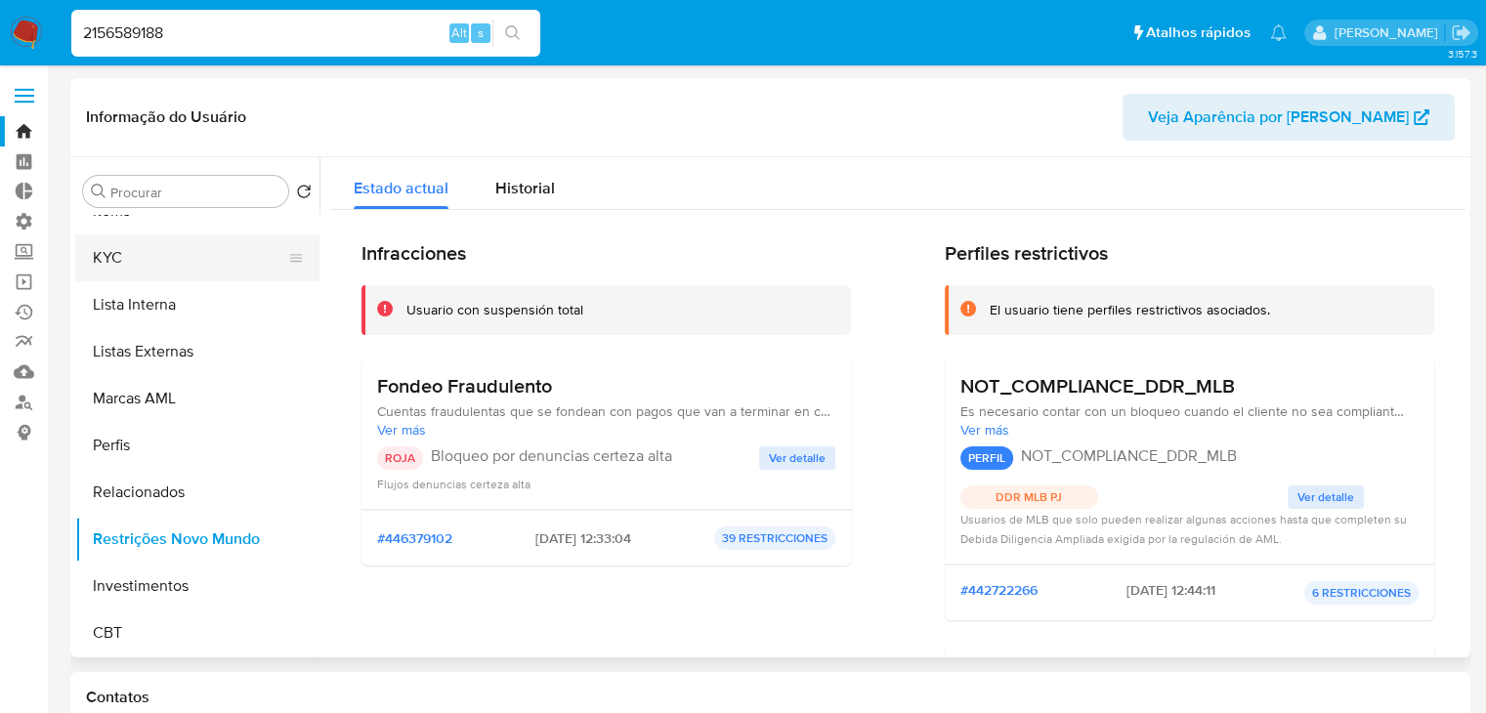
click at [119, 260] on button "KYC" at bounding box center [189, 258] width 229 height 47
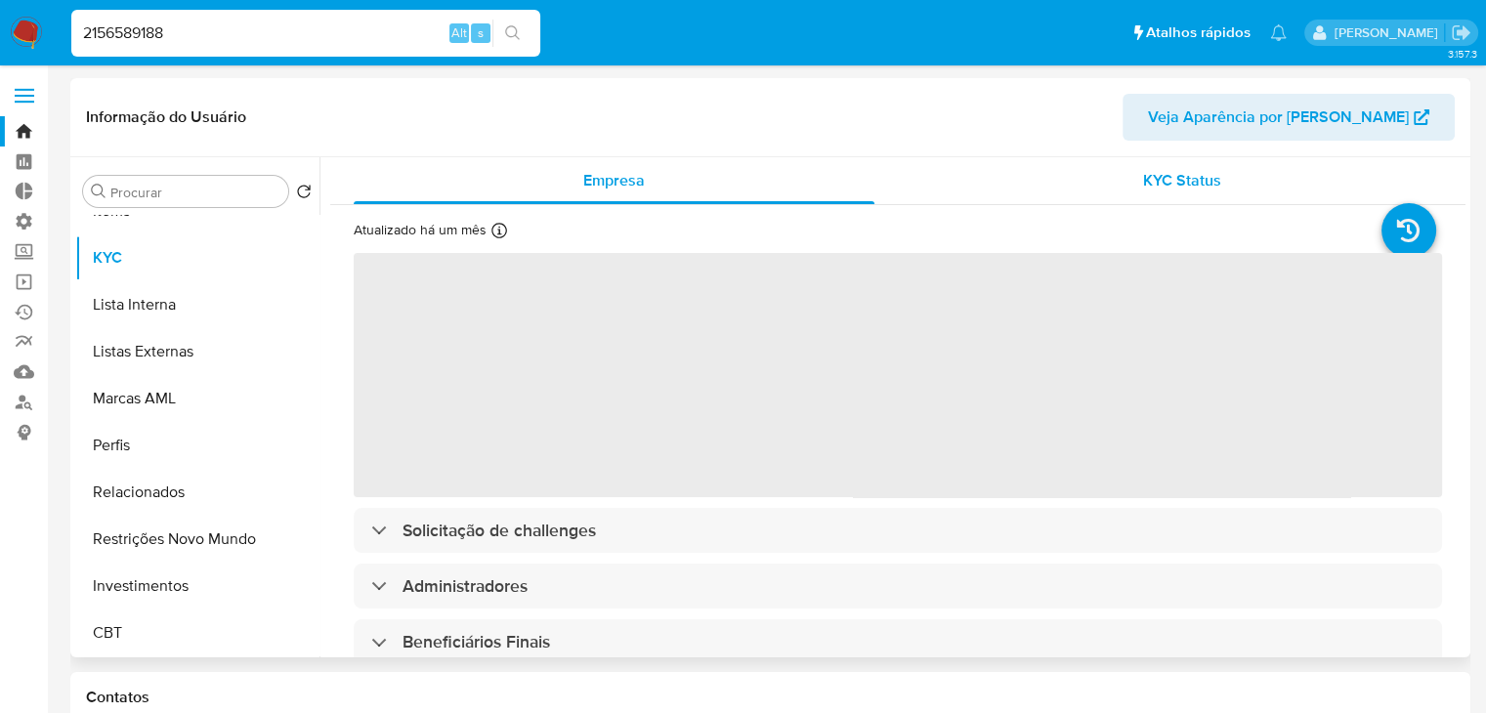
click at [1160, 173] on span "KYC Status" at bounding box center [1182, 180] width 78 height 22
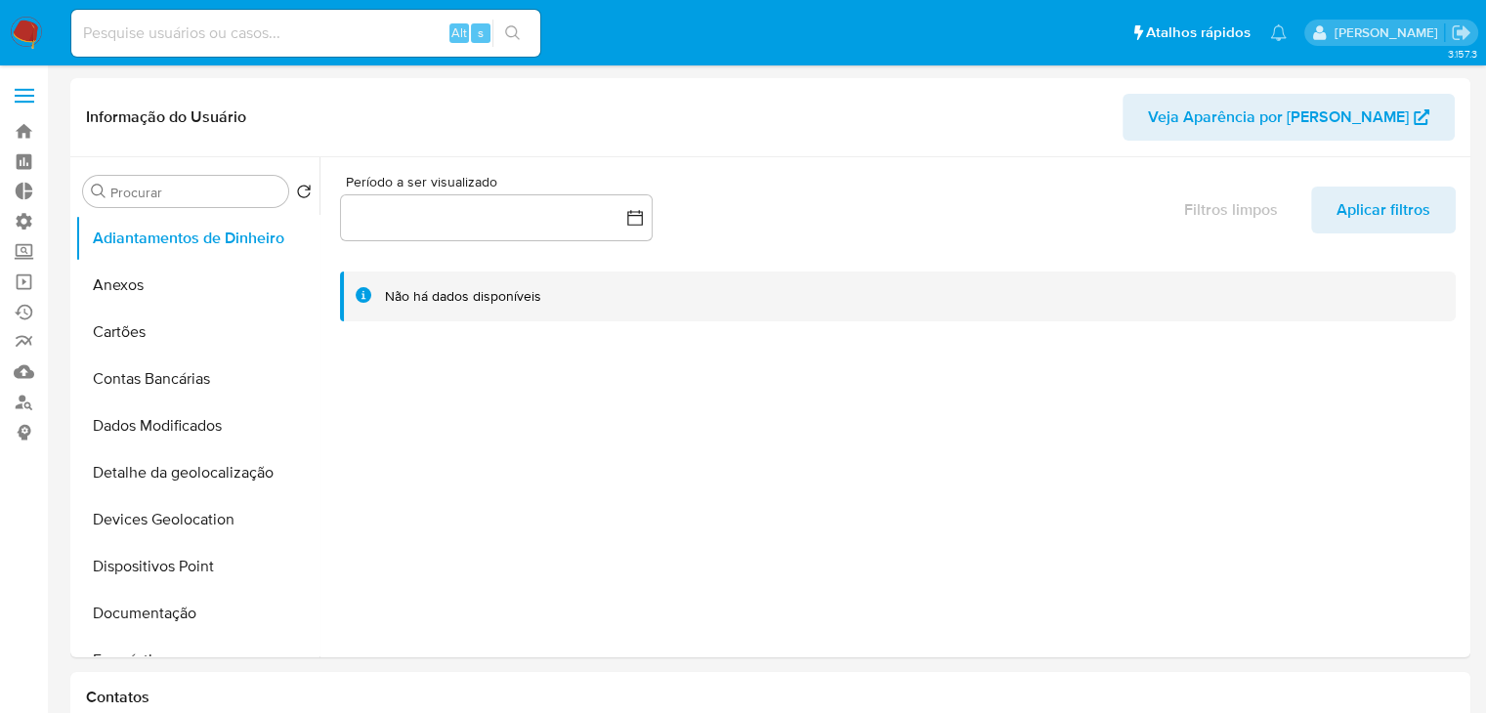
select select "10"
click at [21, 281] on link "Operações em massa" at bounding box center [116, 282] width 233 height 30
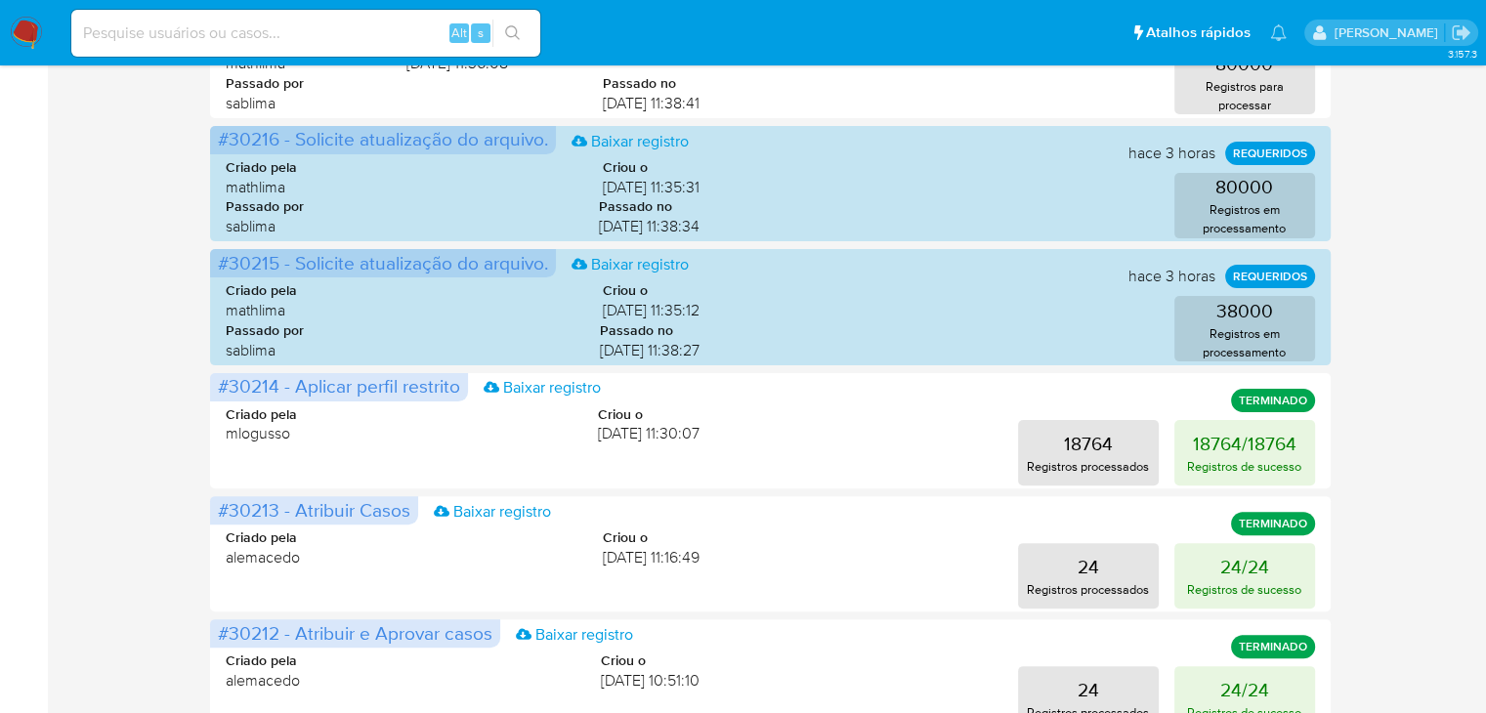
scroll to position [956, 0]
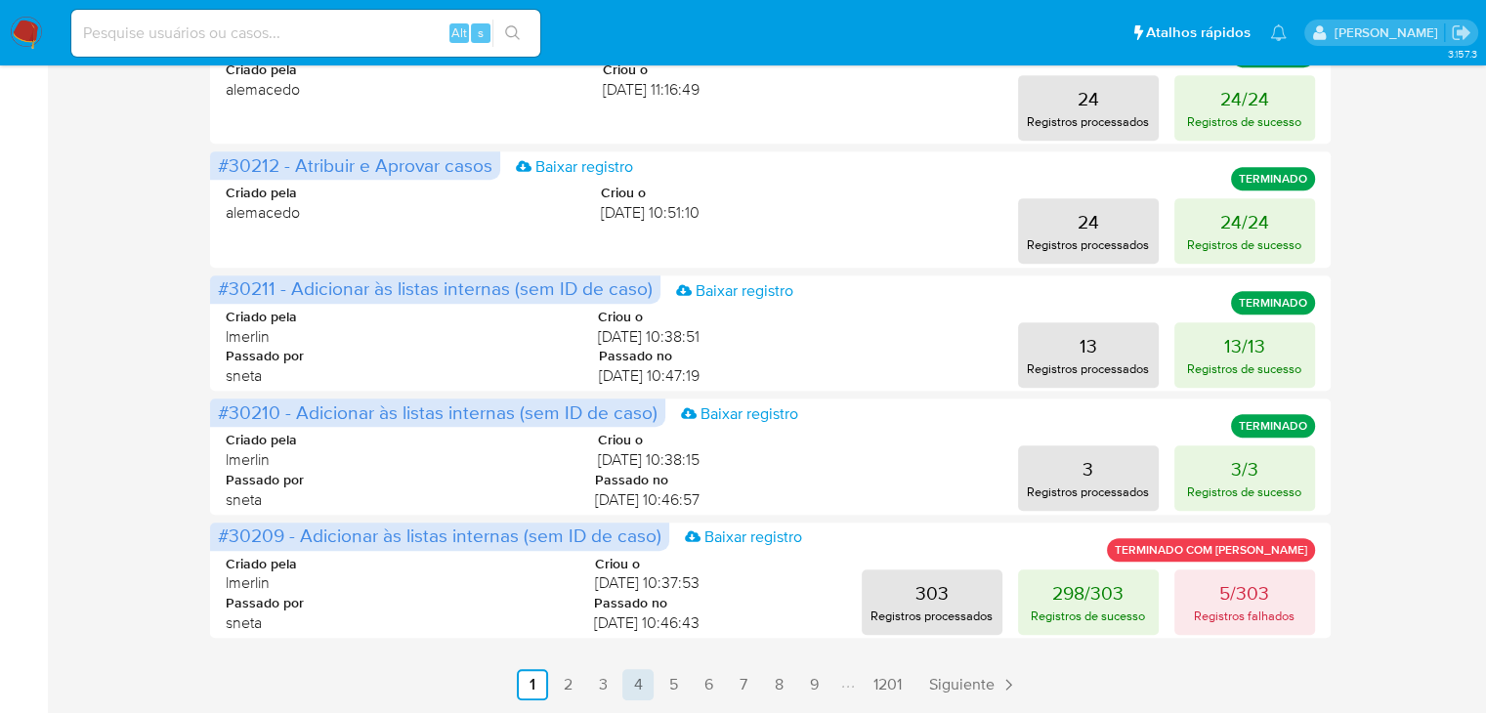
click at [629, 689] on link "4" at bounding box center [637, 684] width 31 height 31
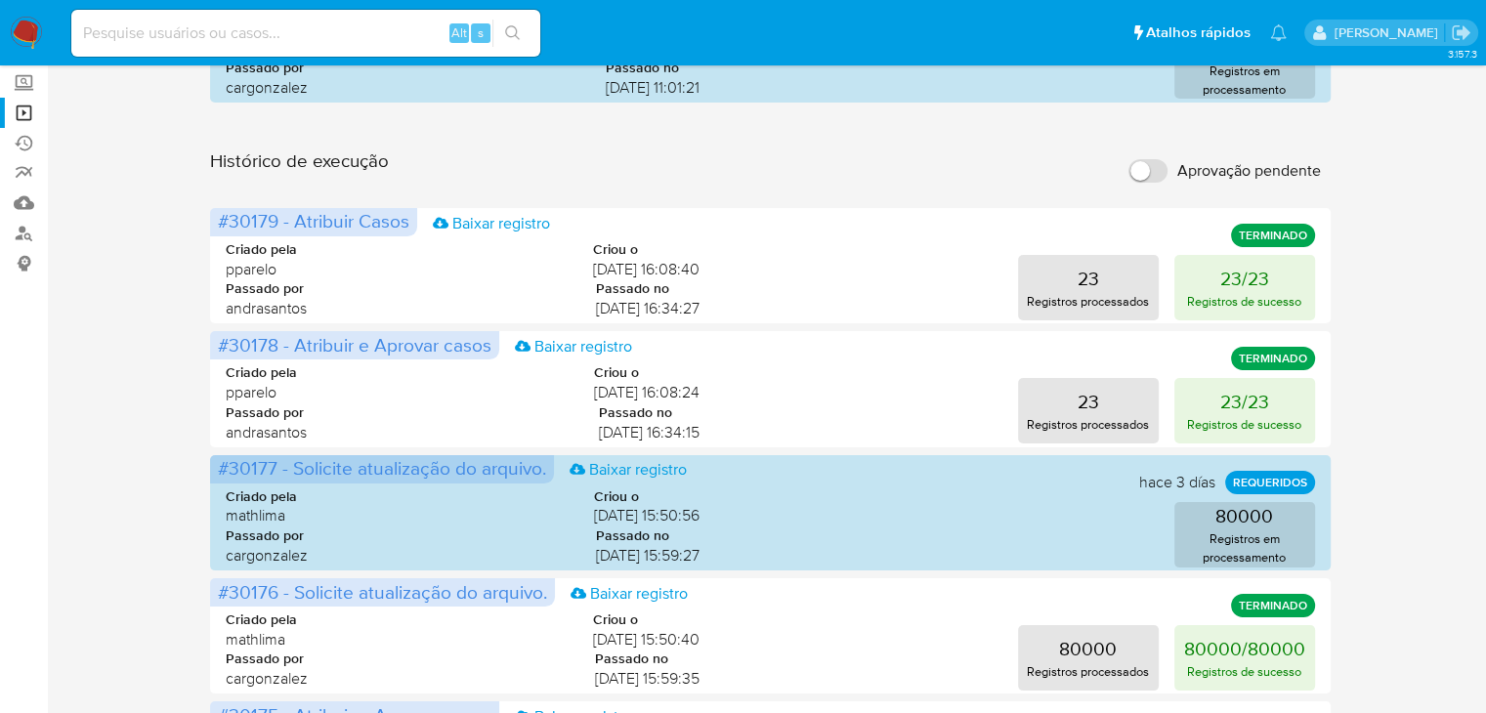
scroll to position [965, 0]
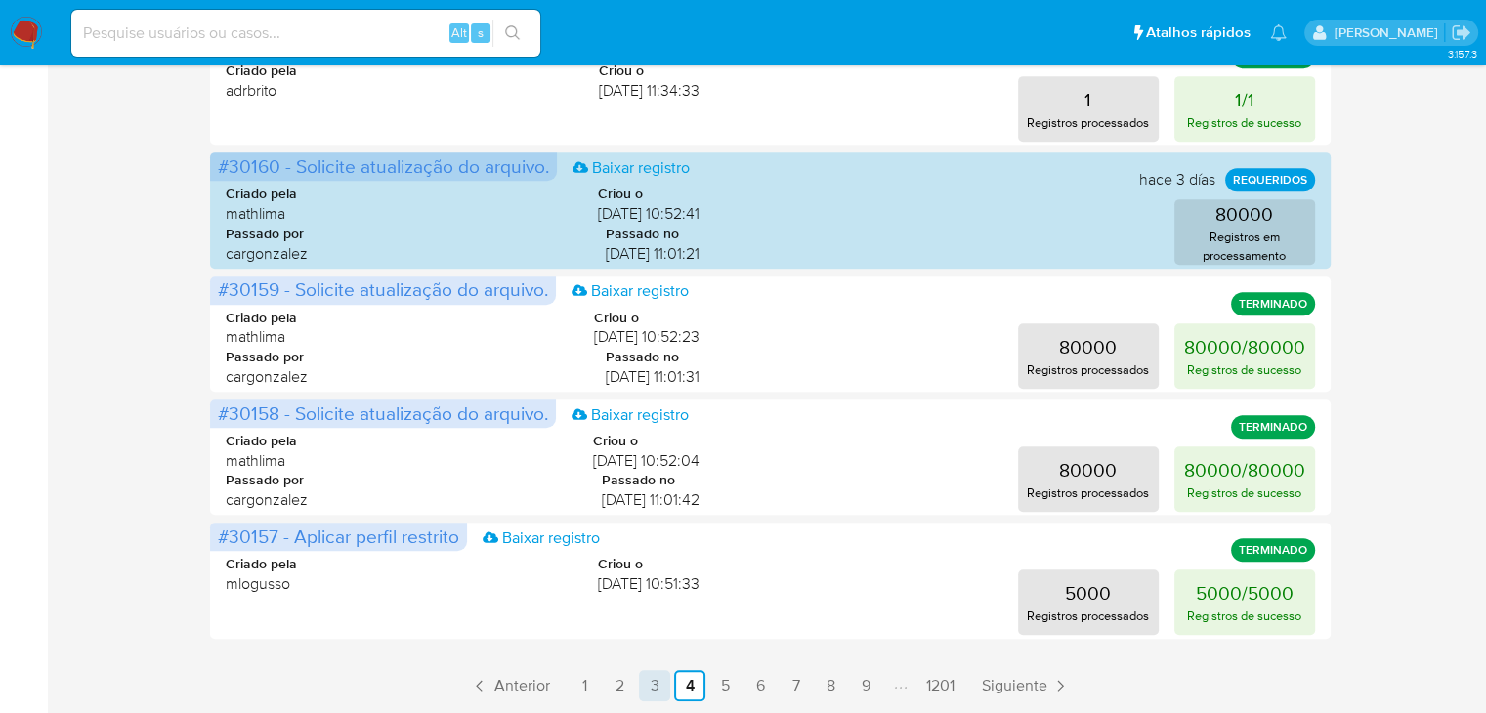
click at [655, 680] on link "3" at bounding box center [654, 685] width 31 height 31
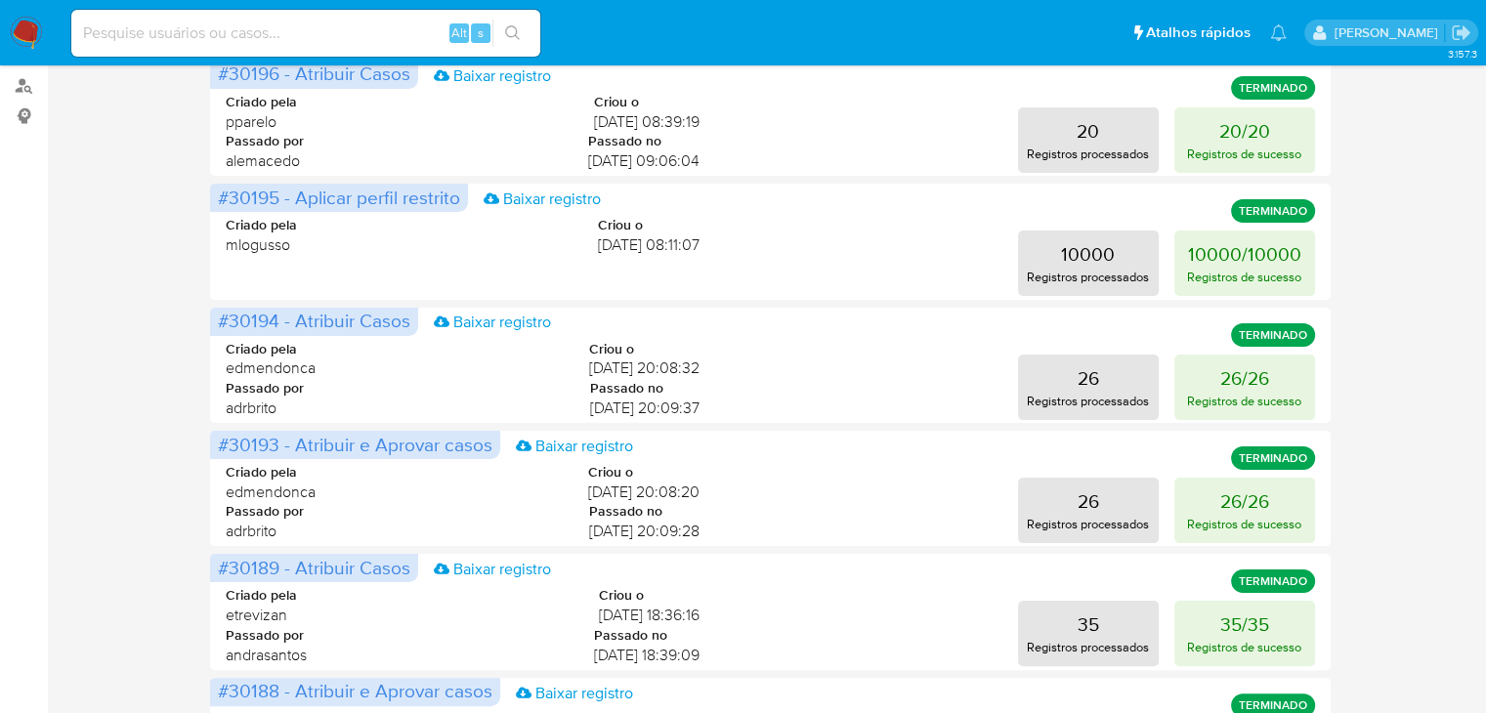
scroll to position [316, 0]
drag, startPoint x: 211, startPoint y: 242, endPoint x: 1342, endPoint y: 247, distance: 1130.6
click at [1342, 247] on div "Operações em massa 1 operação colada Criar uma operação Só pode haver no máximo…" at bounding box center [770, 557] width 1400 height 1589
click at [698, 271] on div "Criado pela mlogusso Criou o 08/09/2025 08:11:07 10000 Registros processados 10…" at bounding box center [770, 245] width 1089 height 105
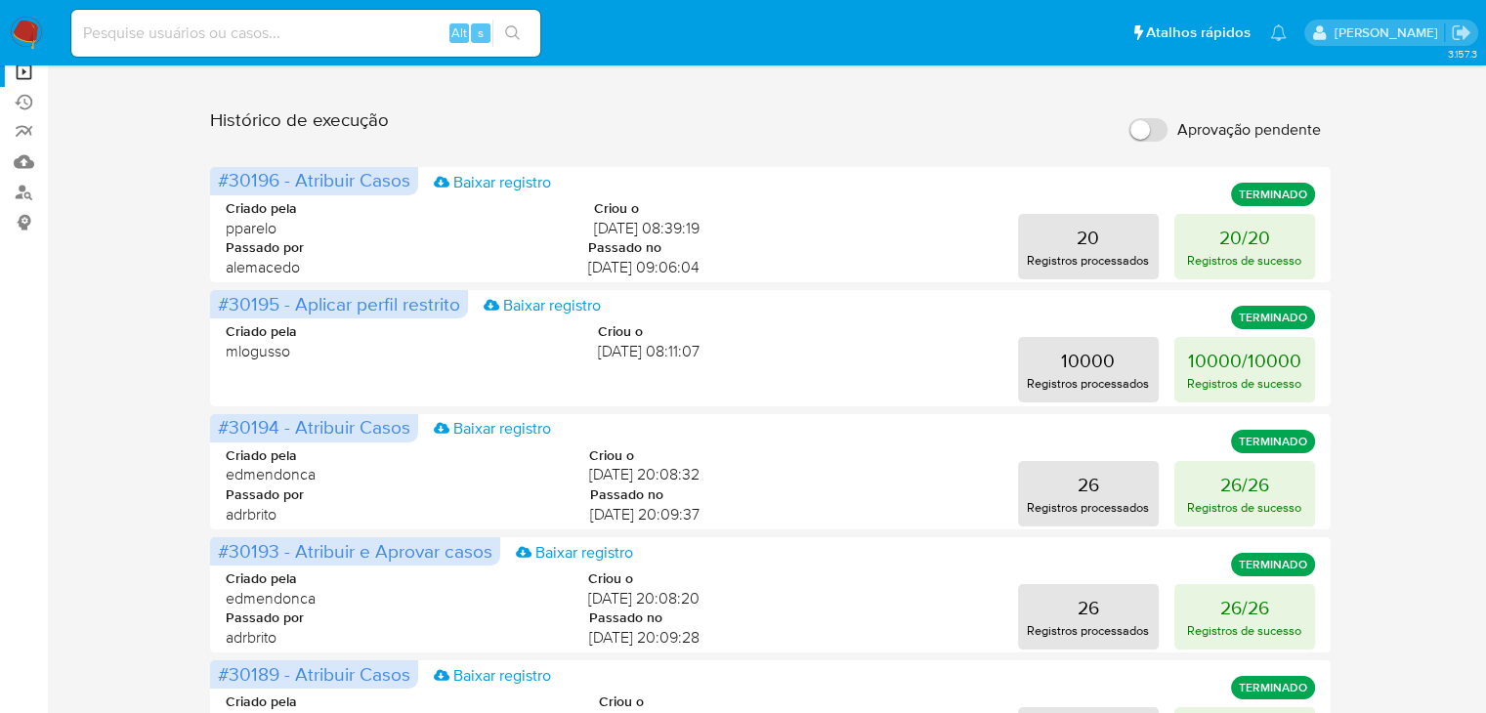
scroll to position [965, 0]
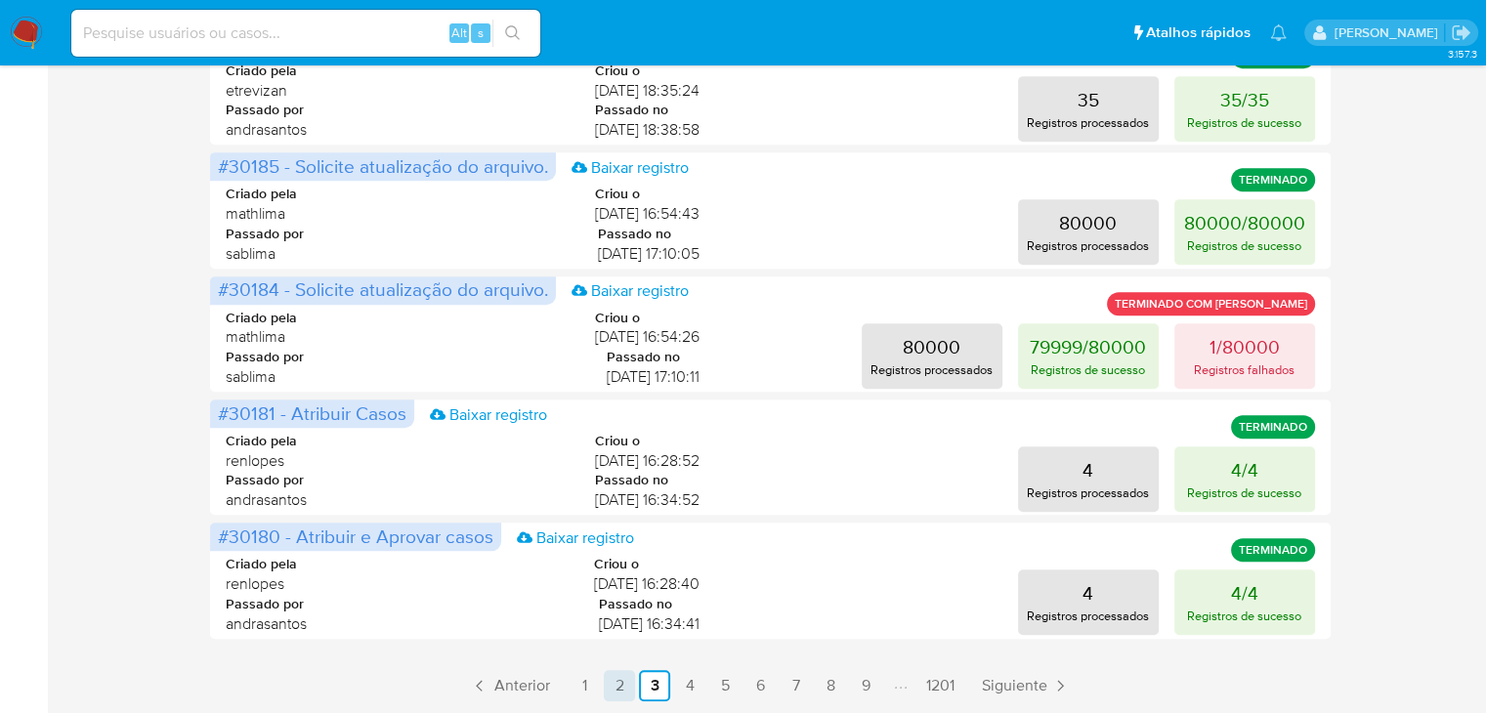
click at [621, 686] on link "2" at bounding box center [619, 685] width 31 height 31
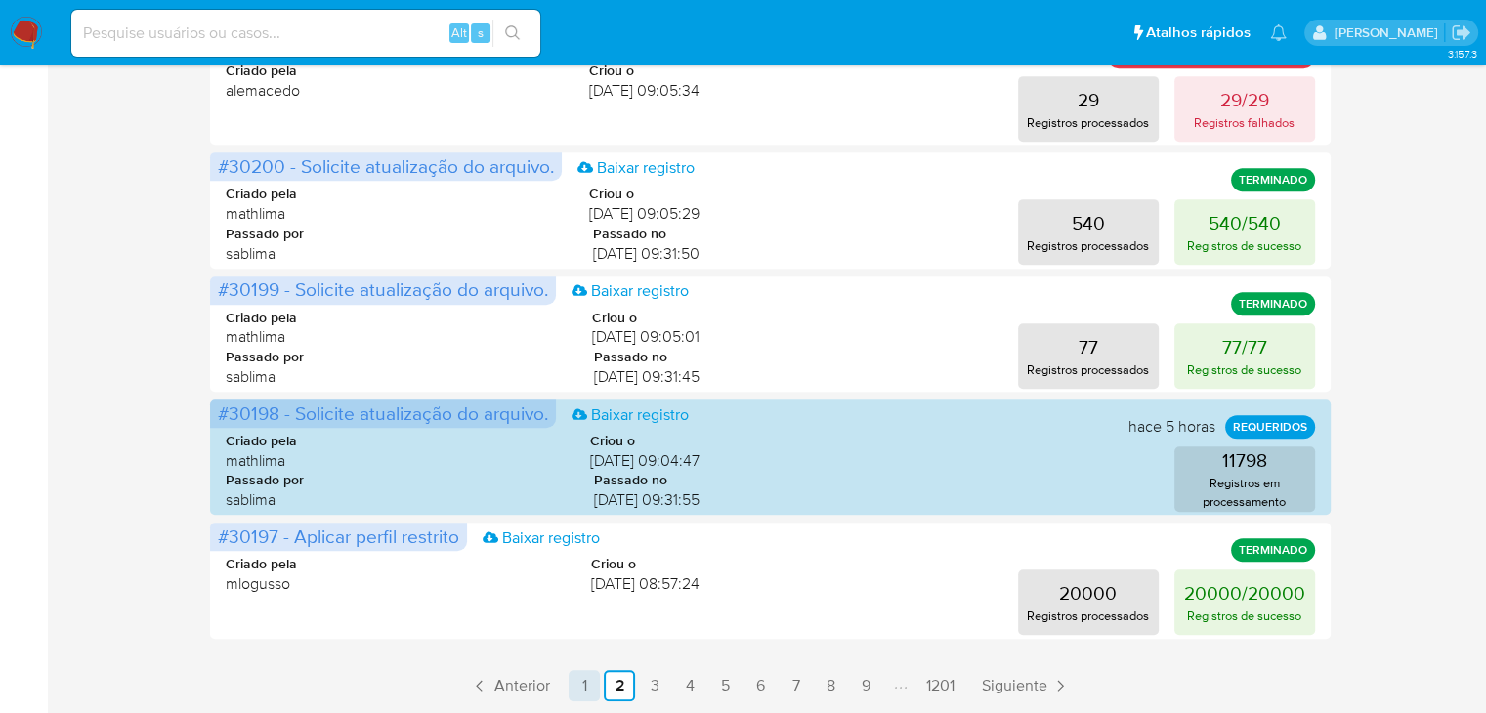
click at [586, 677] on link "1" at bounding box center [584, 685] width 31 height 31
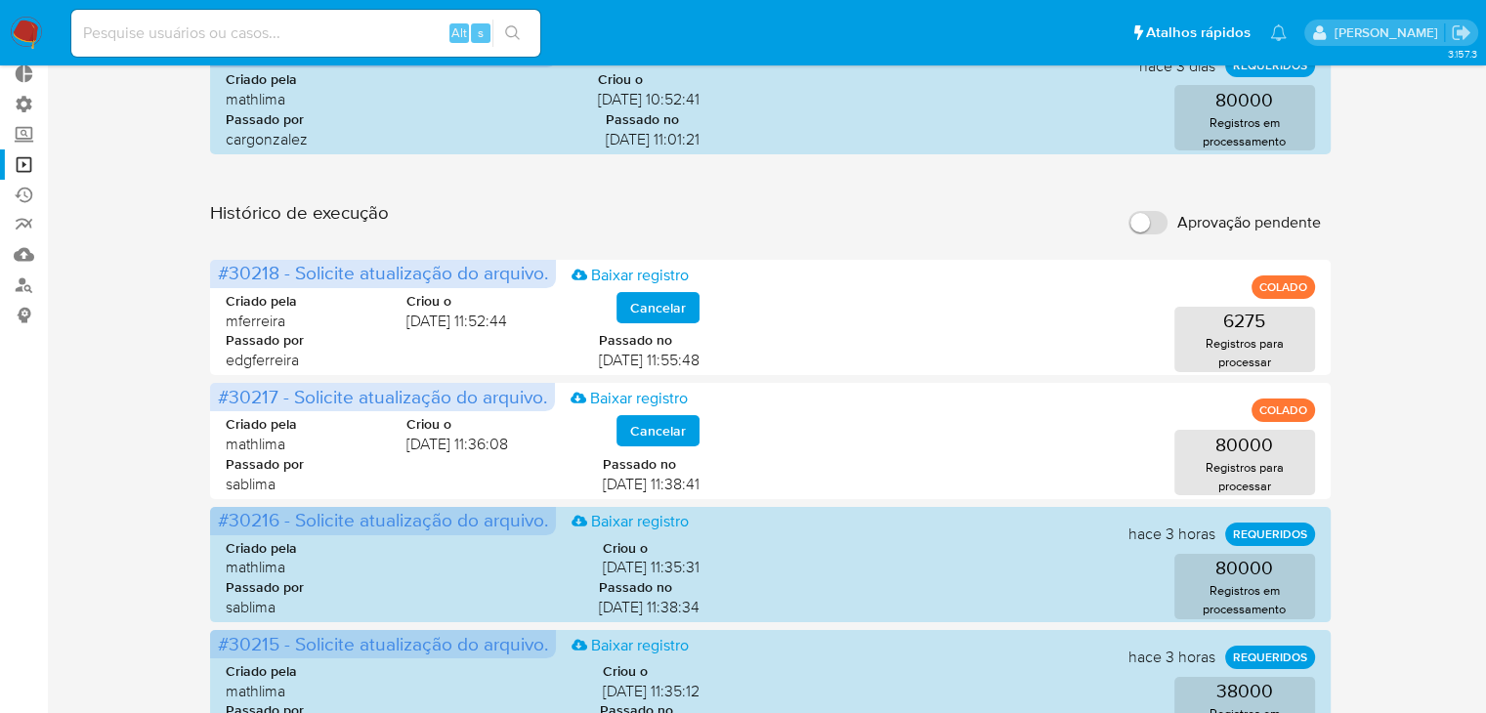
scroll to position [0, 0]
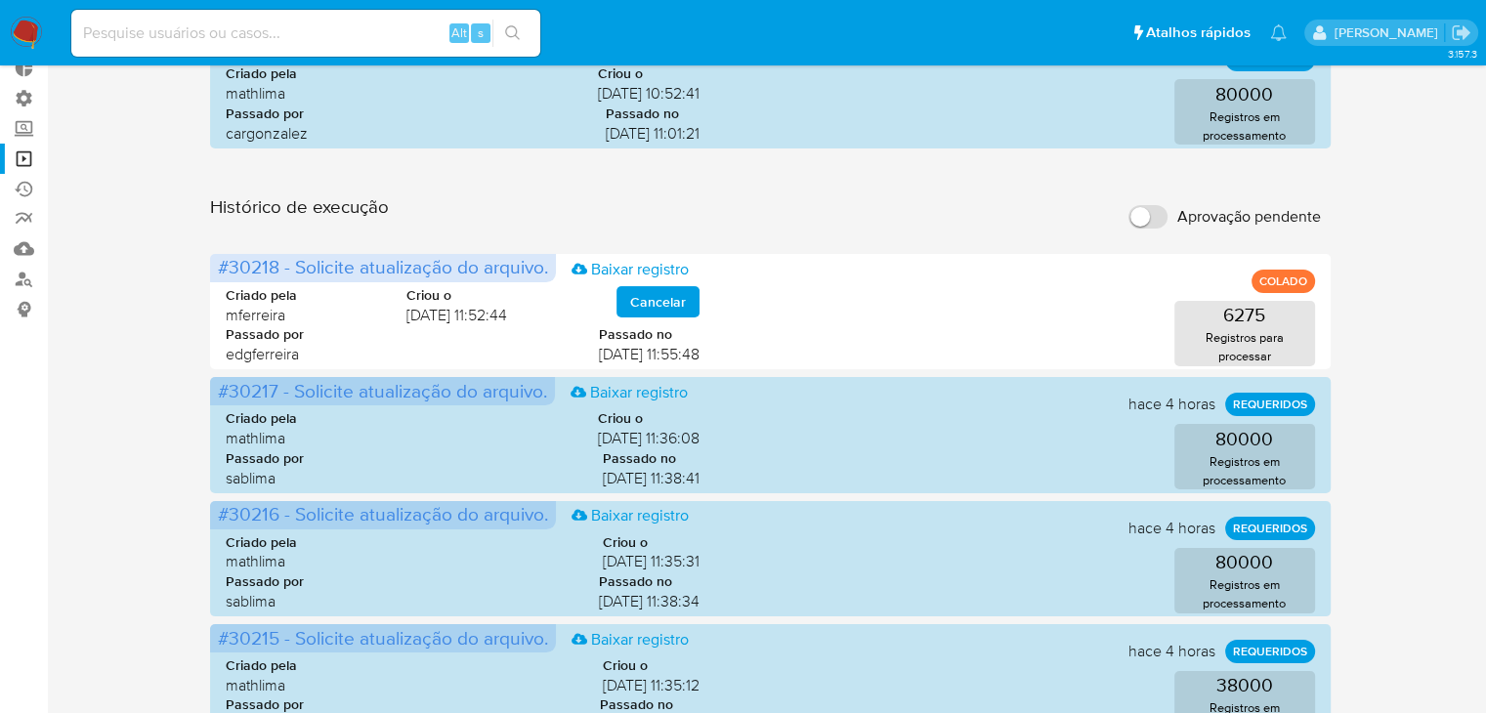
scroll to position [109, 0]
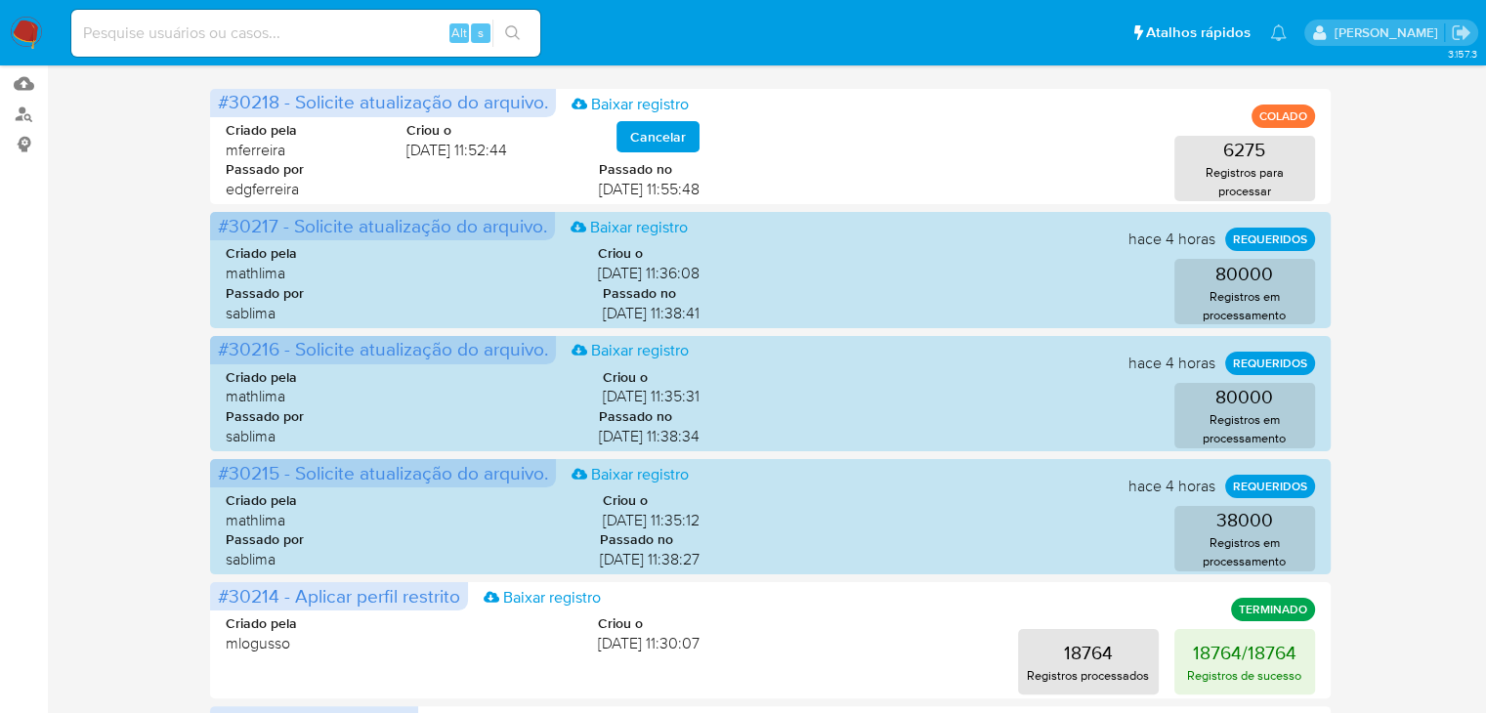
scroll to position [286, 0]
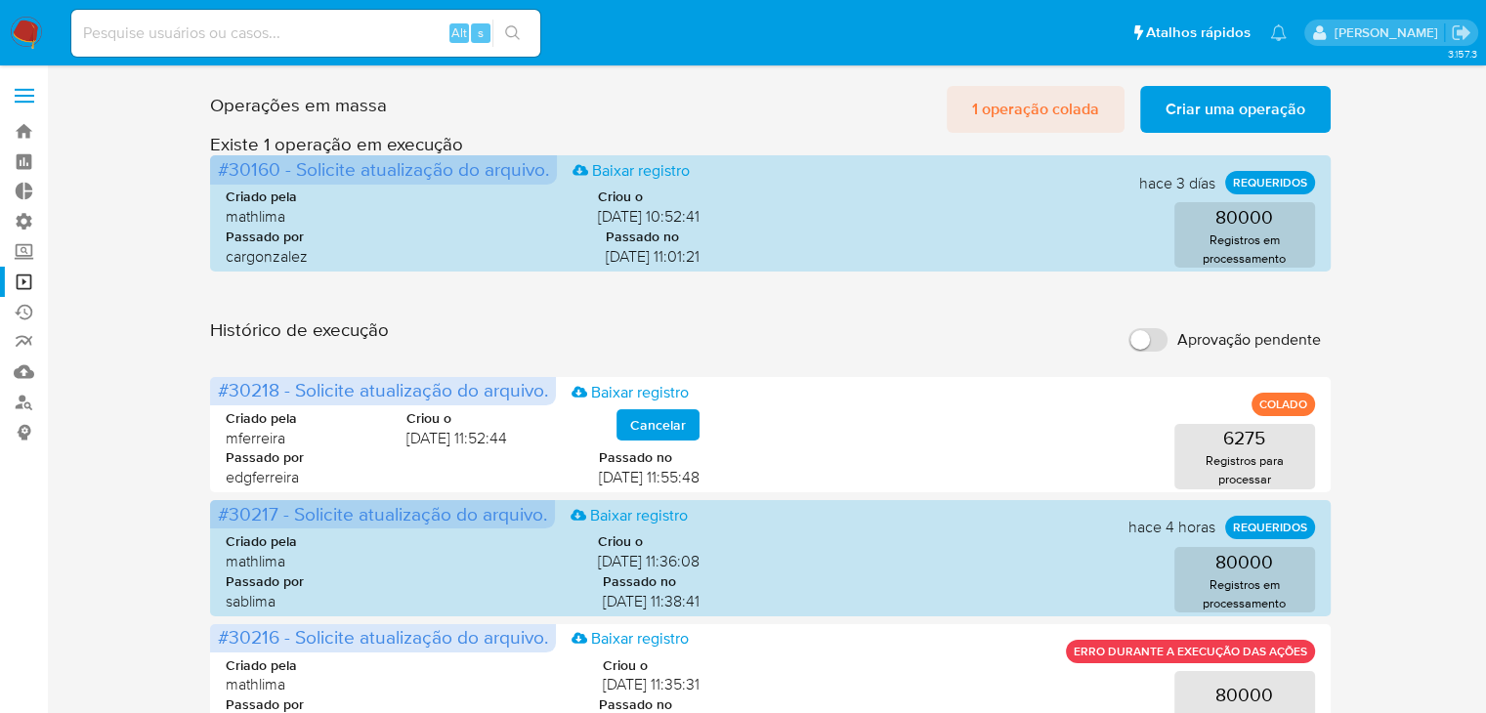
click at [1087, 105] on span "1 operação colada" at bounding box center [1035, 109] width 127 height 43
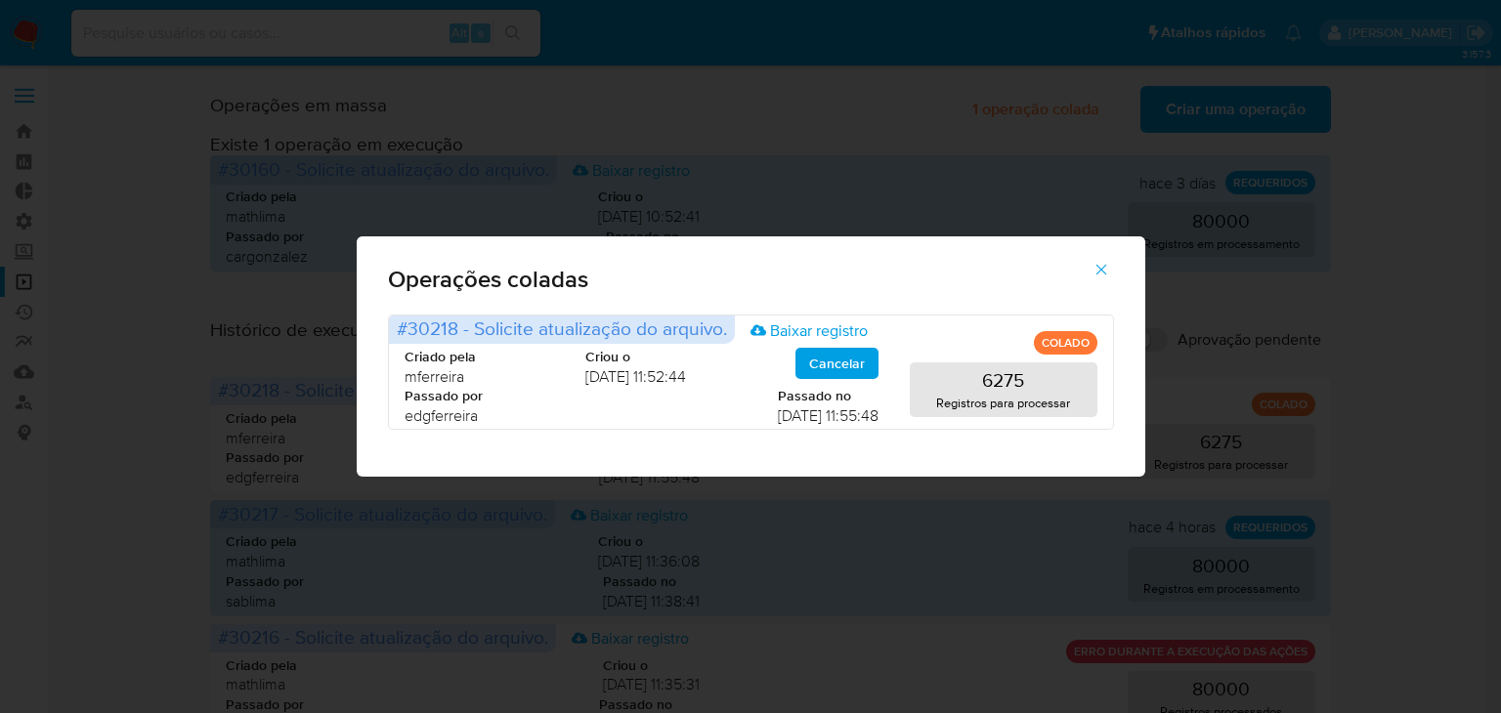
click at [1096, 270] on icon "button" at bounding box center [1101, 270] width 18 height 18
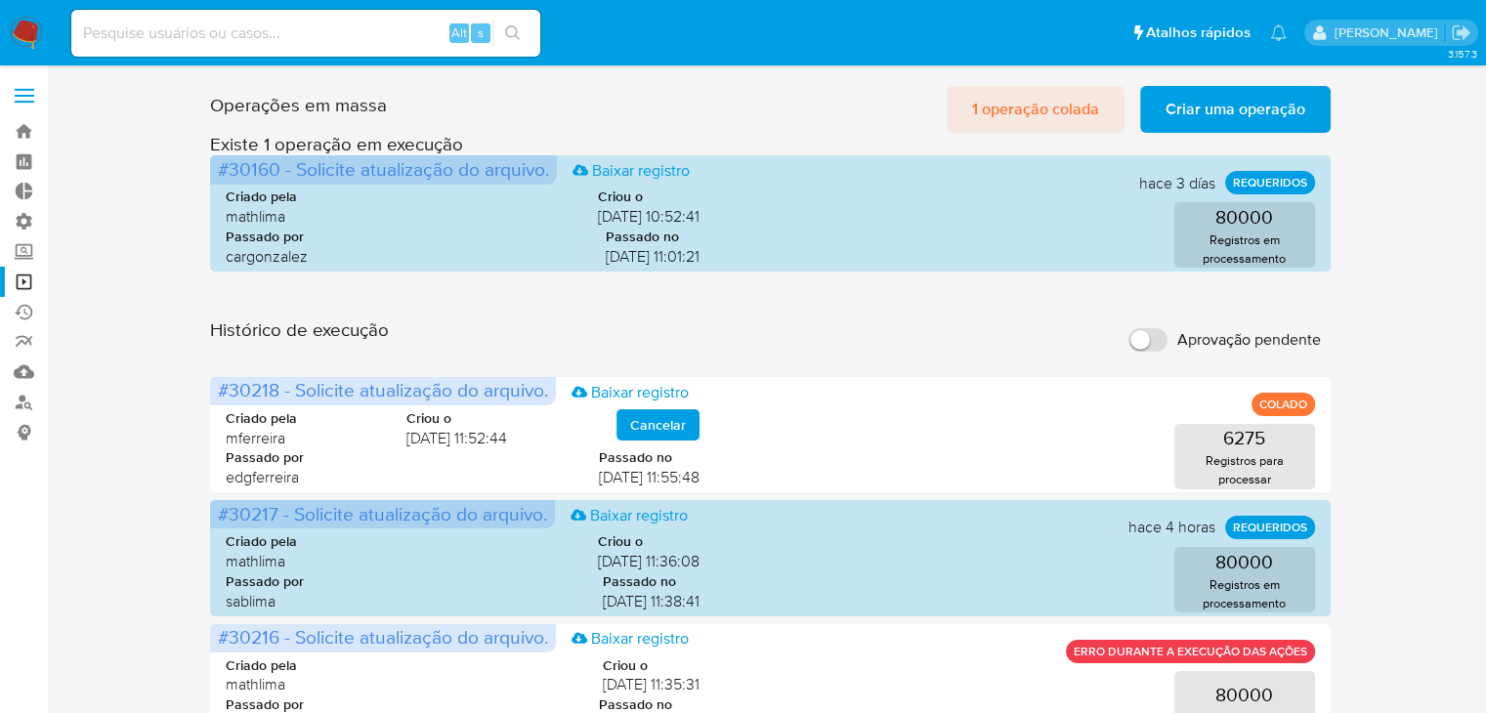
click at [1002, 117] on span "1 operação colada" at bounding box center [1035, 109] width 127 height 43
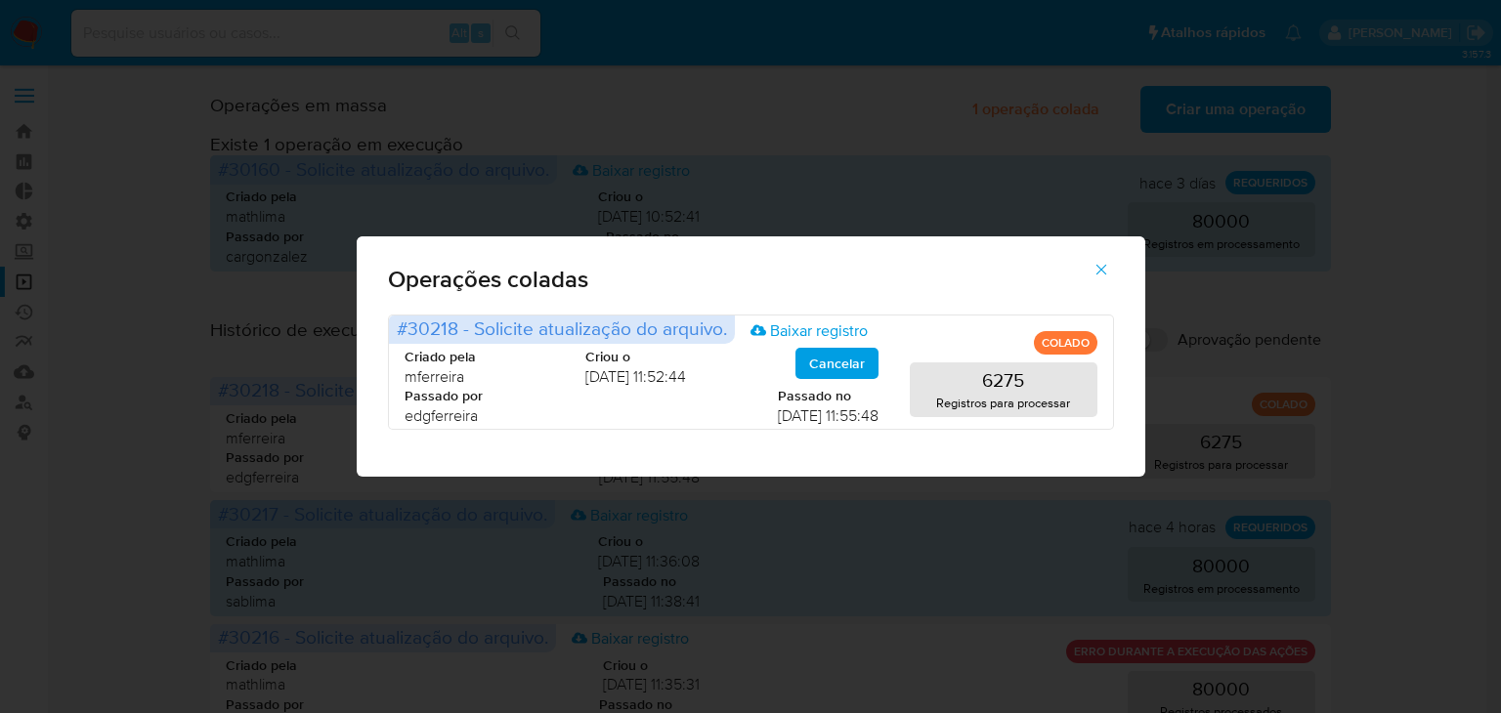
click at [1106, 267] on icon "button" at bounding box center [1101, 270] width 18 height 18
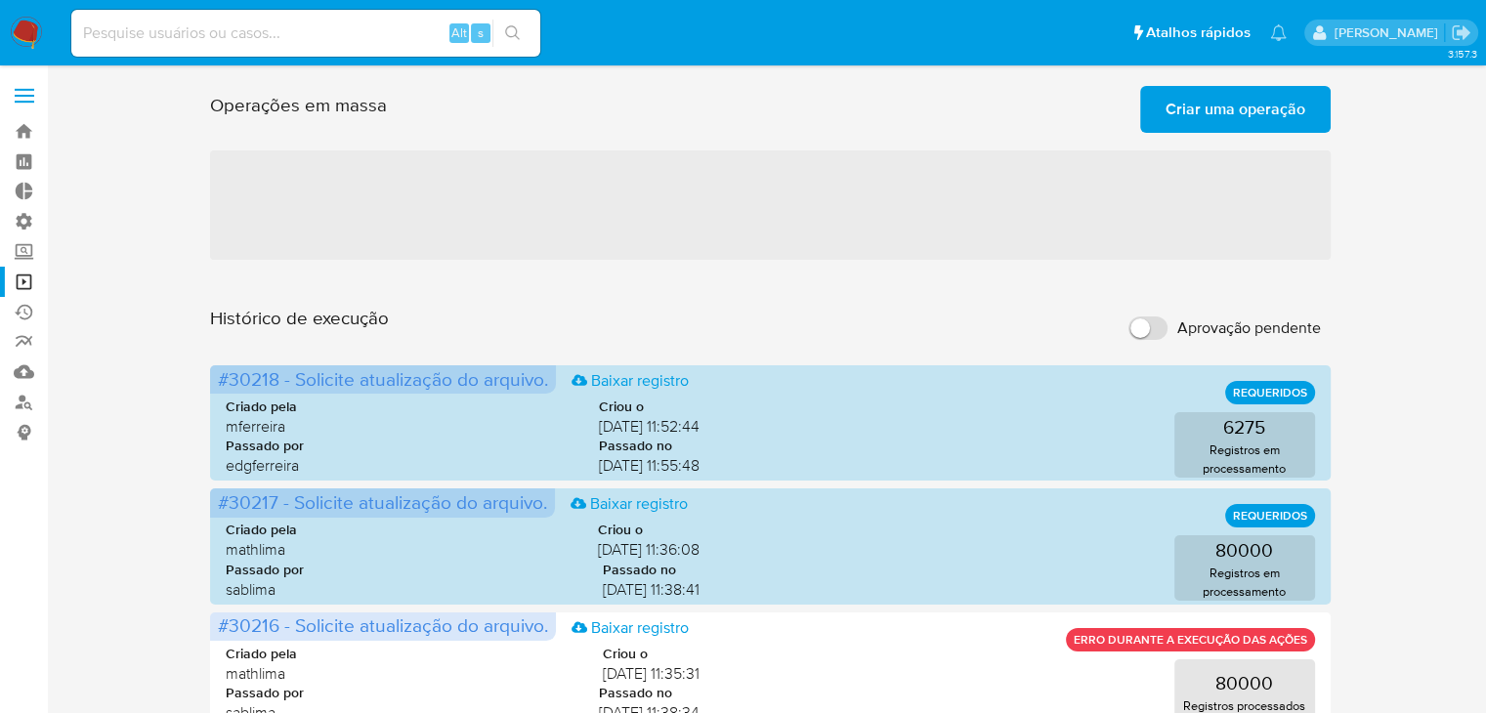
click at [278, 37] on input at bounding box center [305, 33] width 469 height 25
paste input "1192251453"
type input "1192251453"
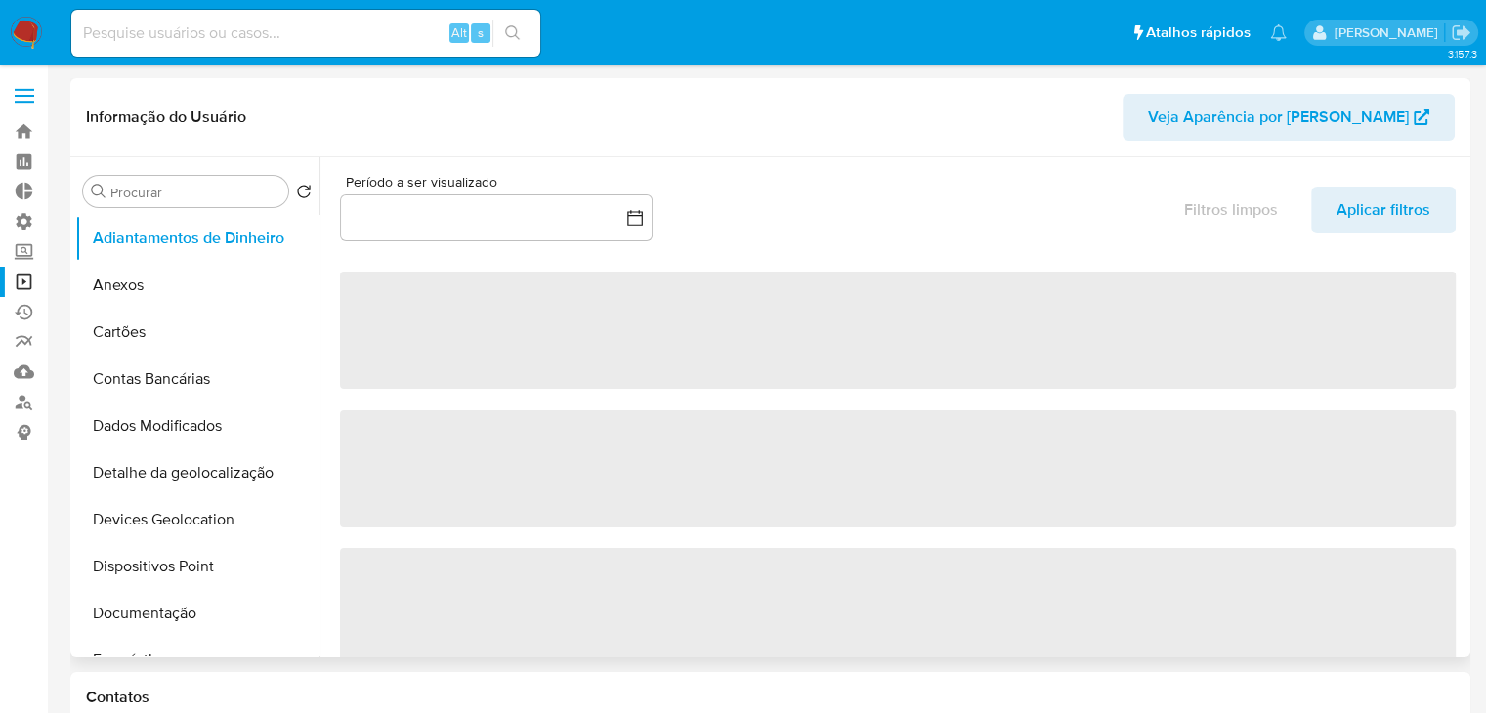
scroll to position [919, 0]
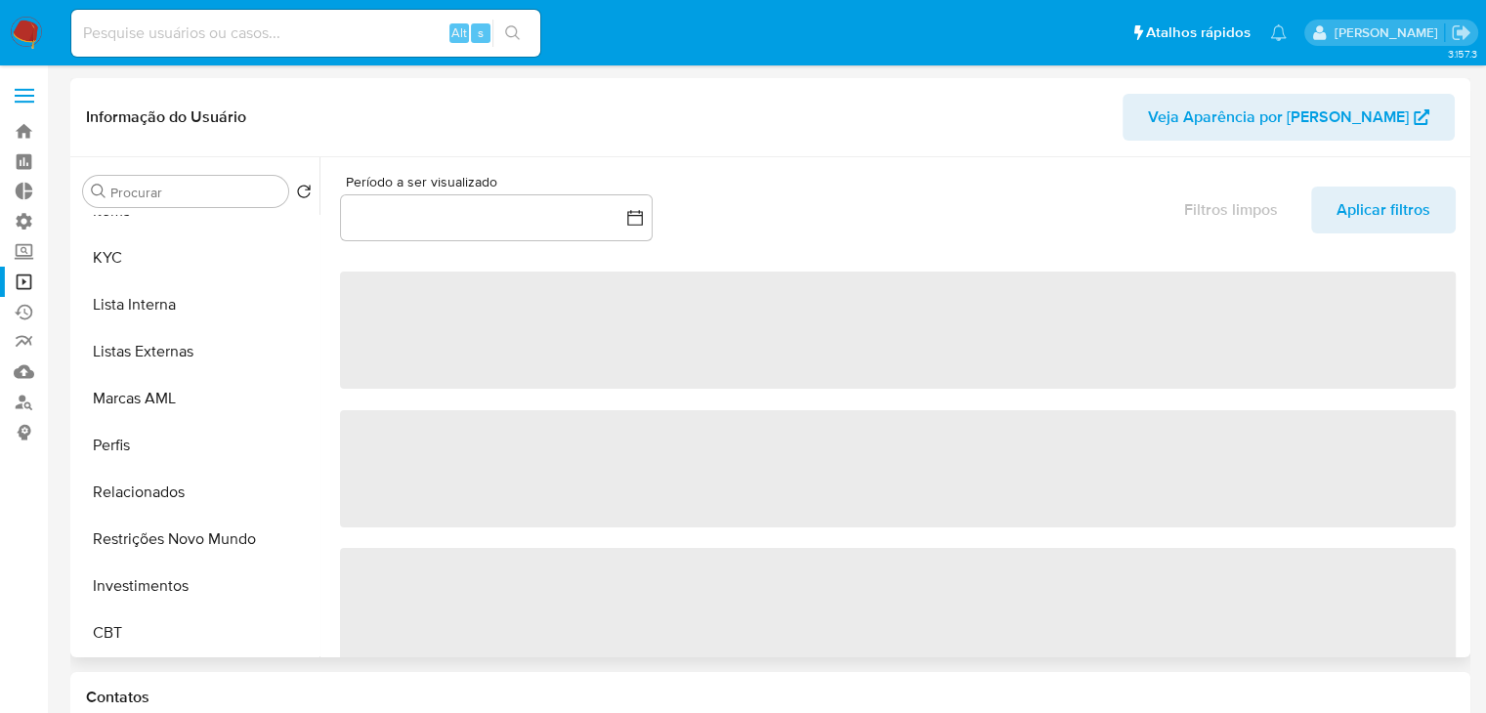
select select "10"
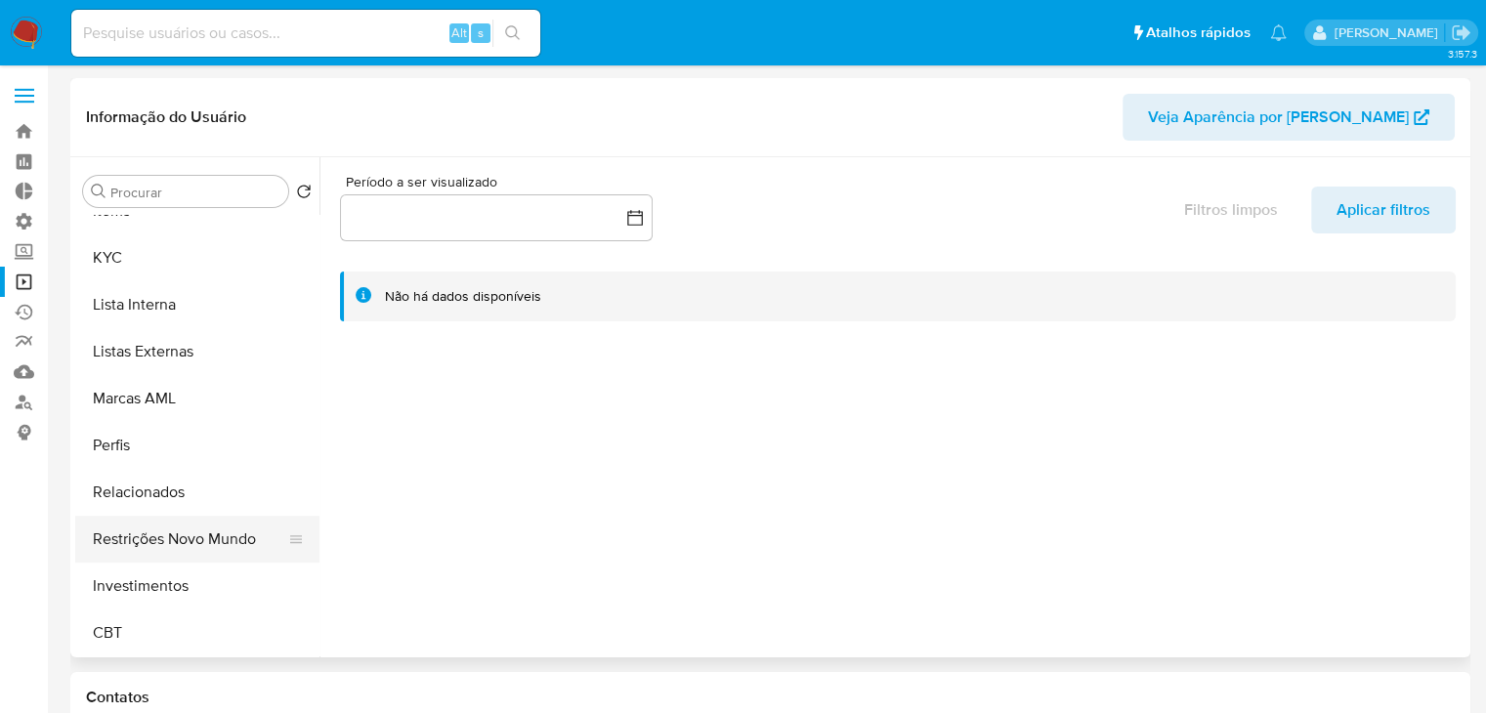
click at [203, 536] on button "Restrições Novo Mundo" at bounding box center [189, 539] width 229 height 47
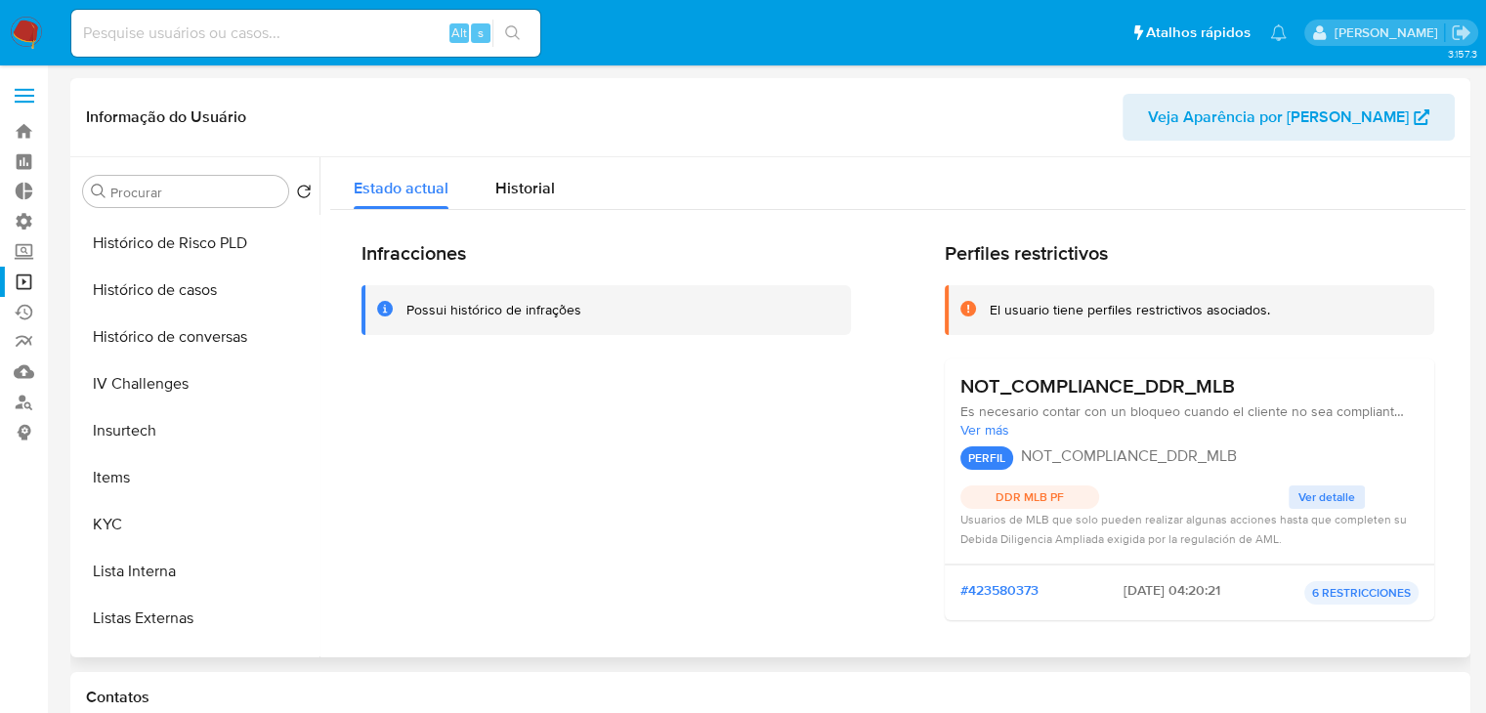
scroll to position [649, 0]
click at [219, 524] on button "KYC" at bounding box center [189, 527] width 229 height 47
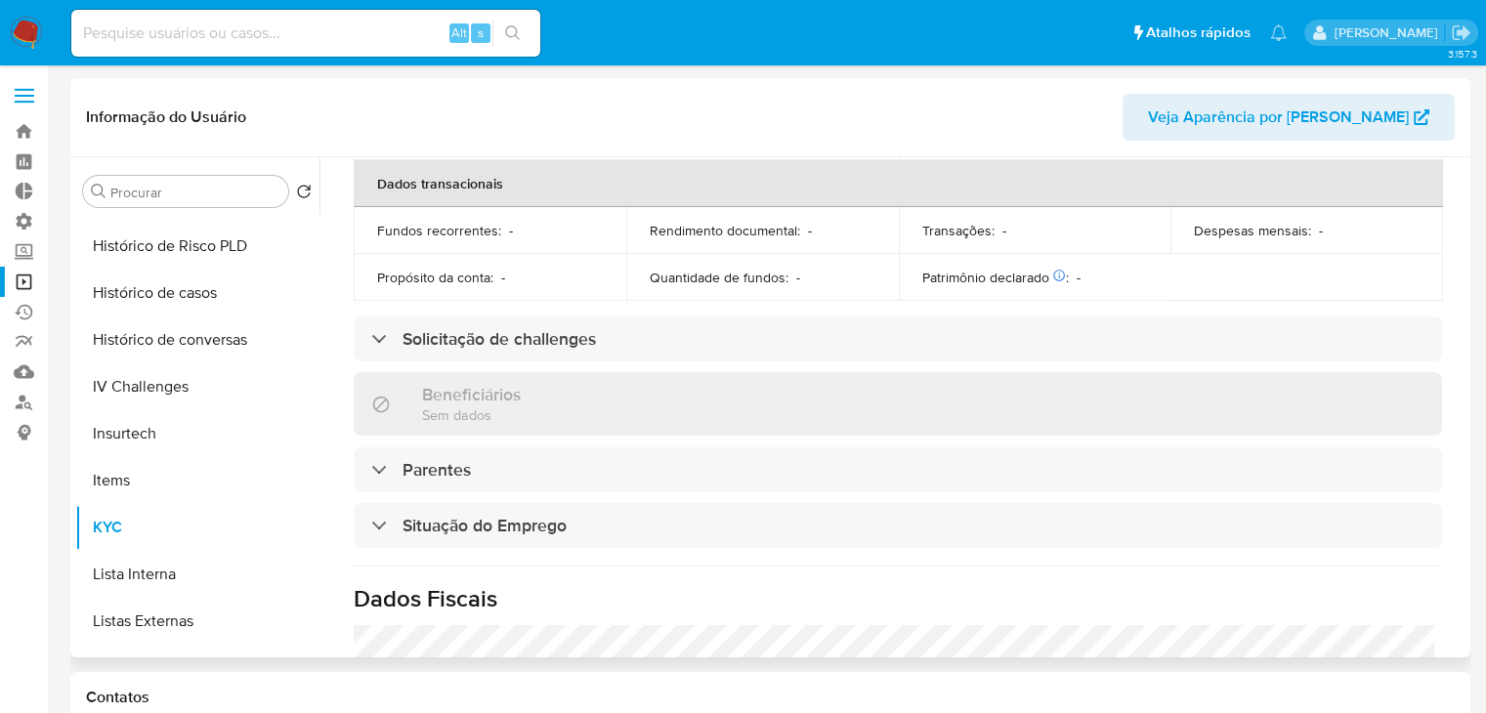
scroll to position [536, 0]
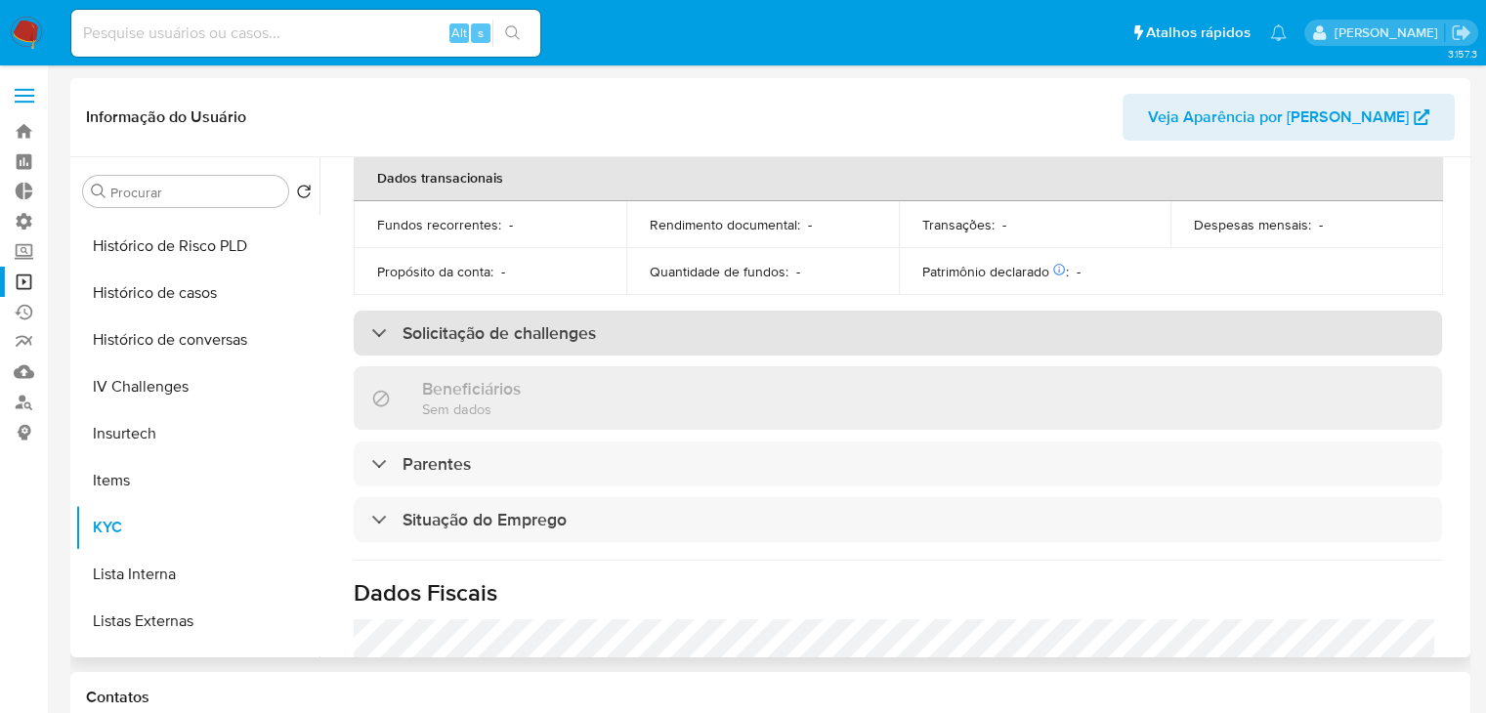
click at [983, 316] on div "Solicitação de challenges" at bounding box center [898, 333] width 1089 height 45
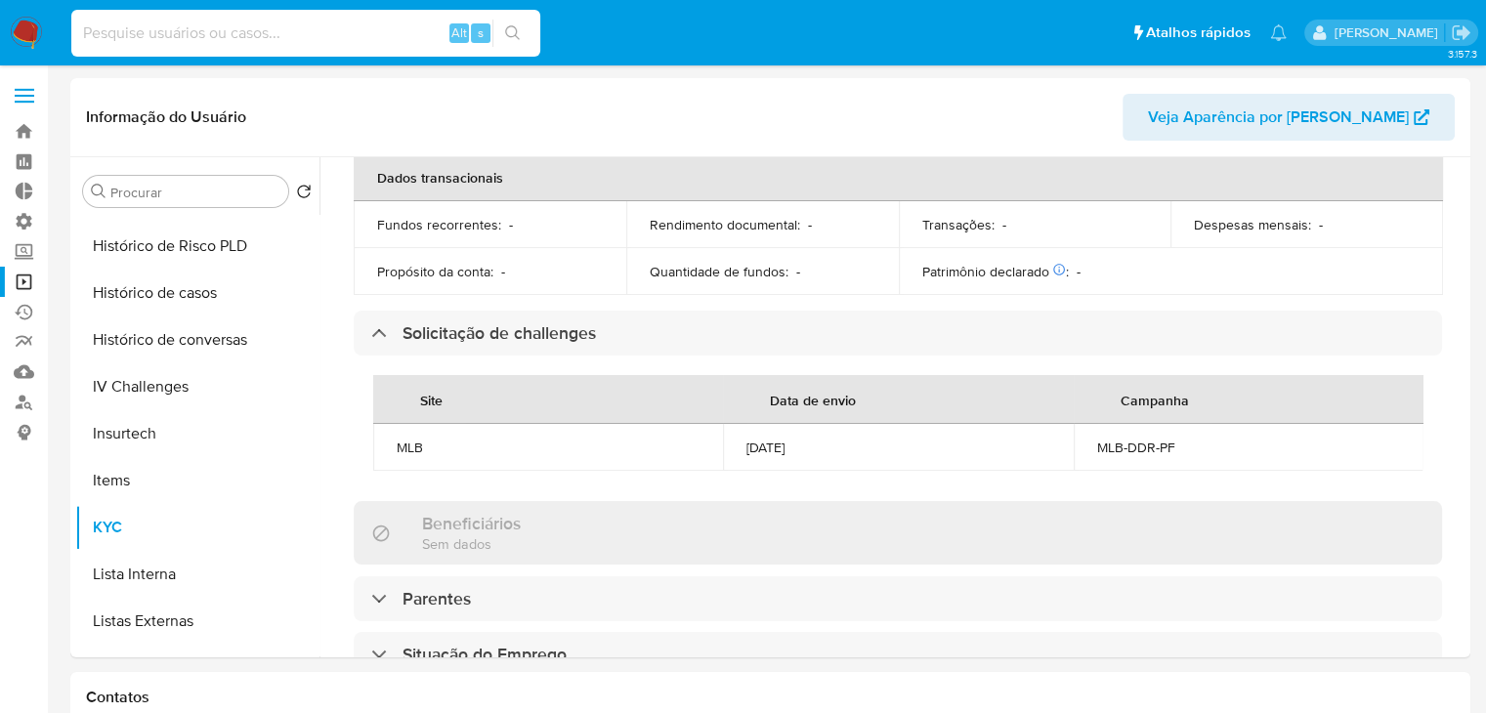
click at [152, 35] on input at bounding box center [305, 33] width 469 height 25
paste input "751859943"
type input "751859943"
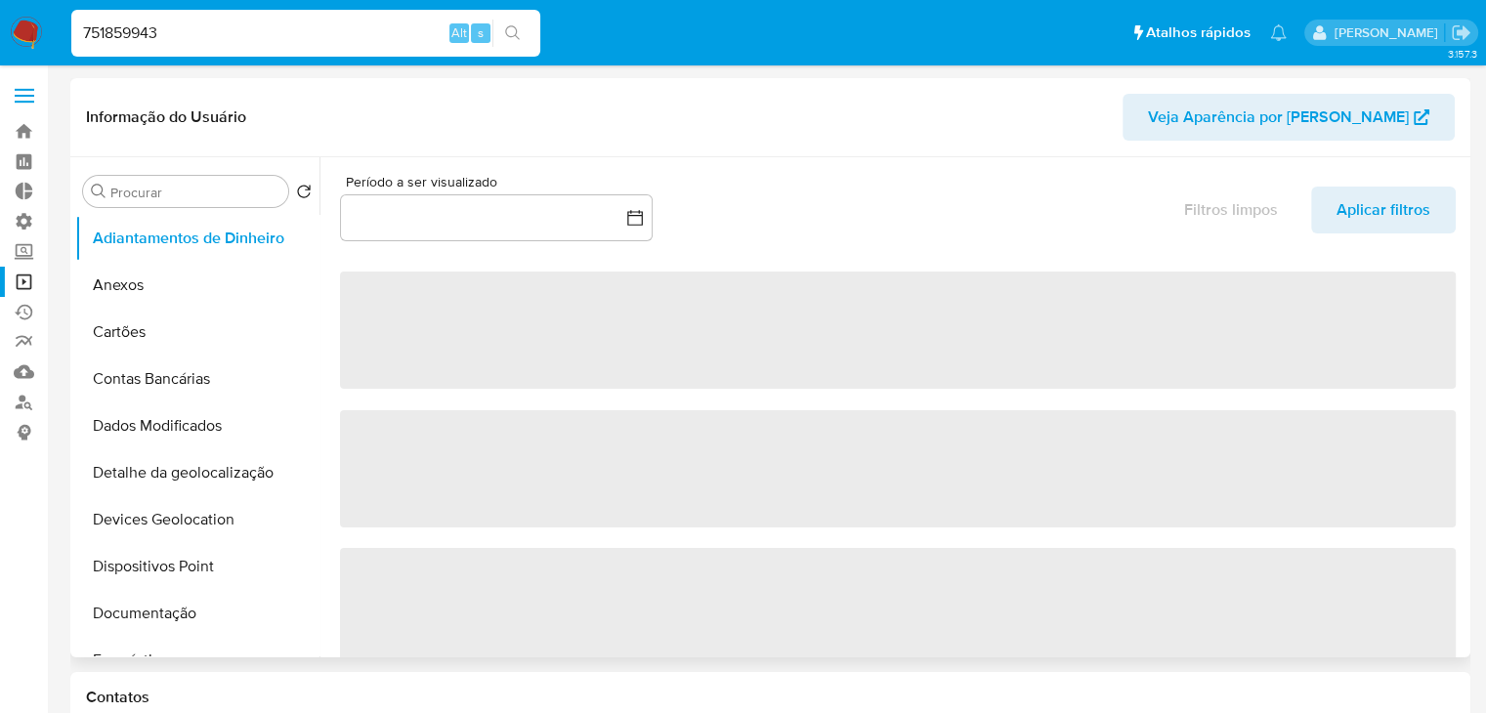
select select "10"
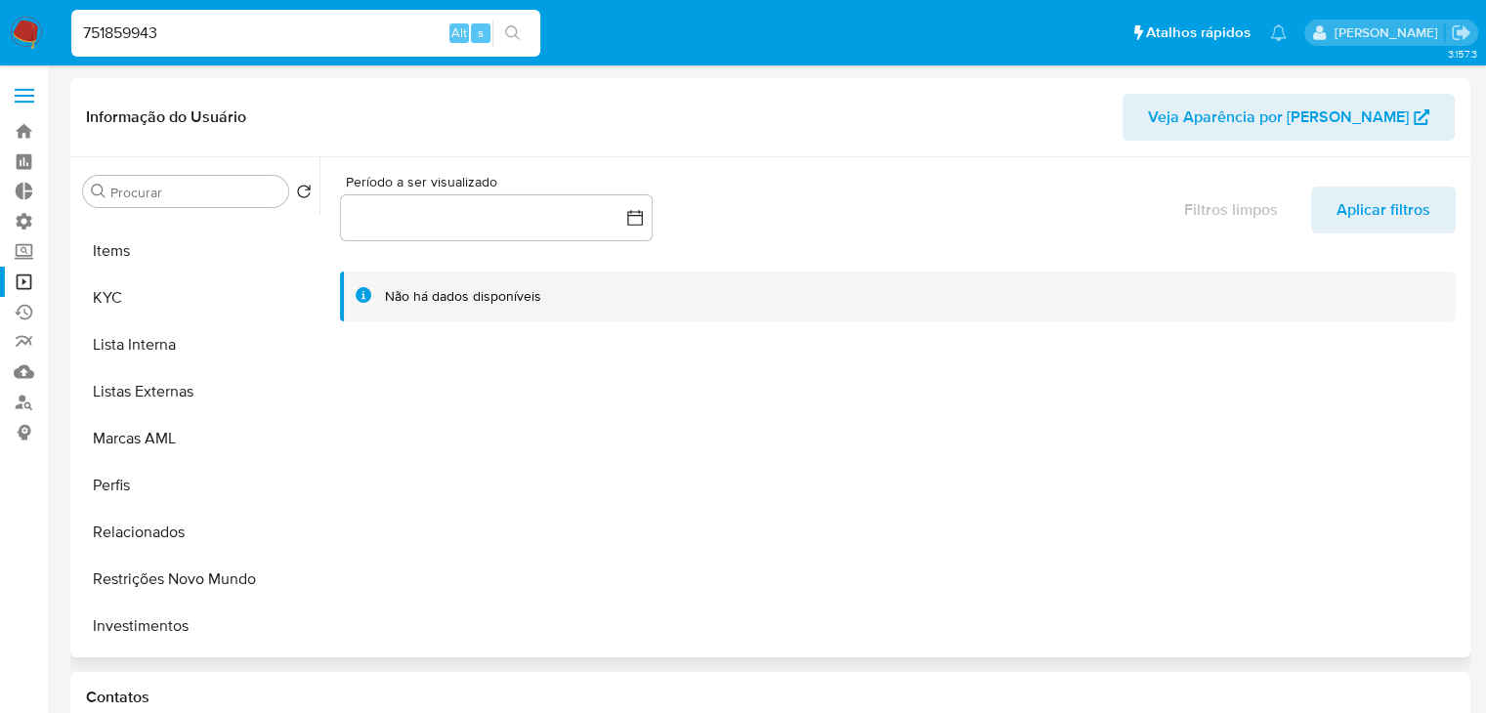
scroll to position [919, 0]
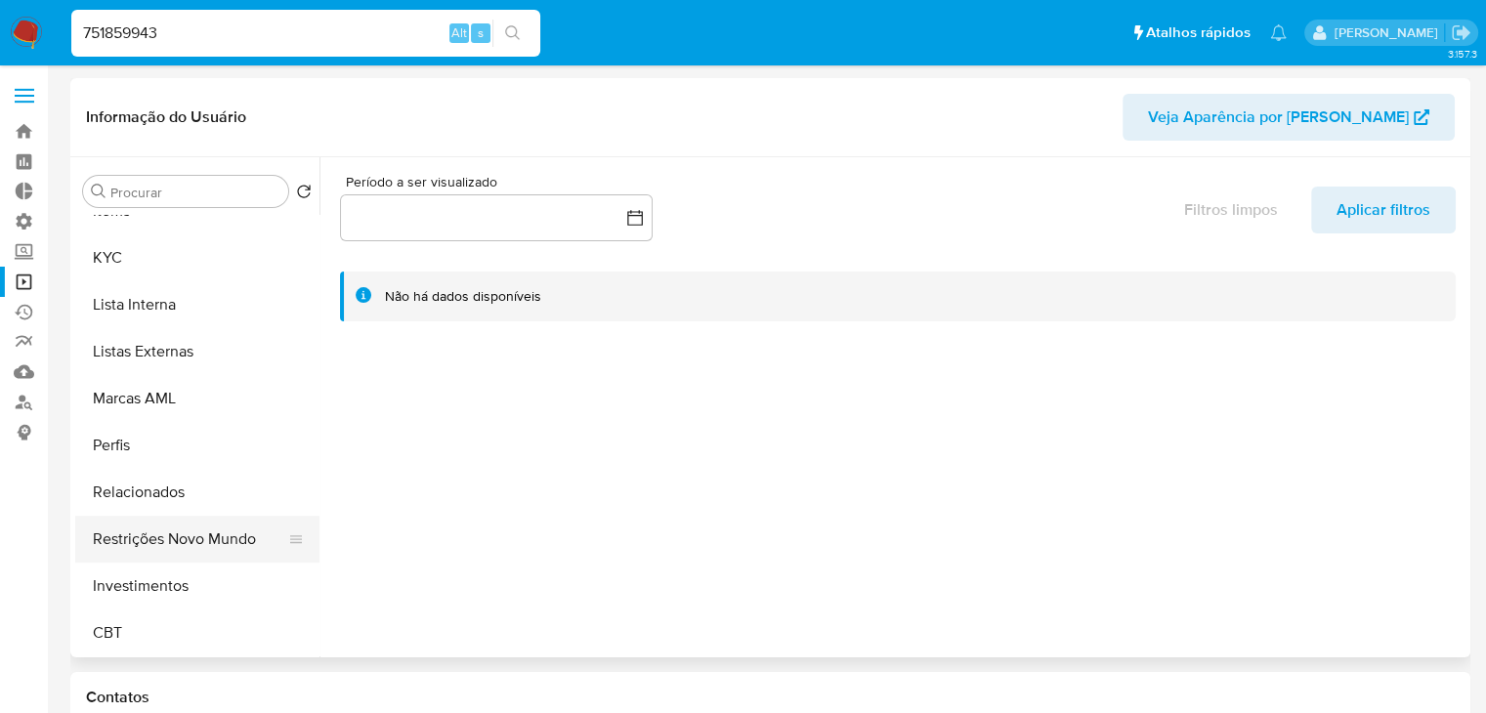
click at [199, 545] on button "Restrições Novo Mundo" at bounding box center [189, 539] width 229 height 47
